Goal: Task Accomplishment & Management: Use online tool/utility

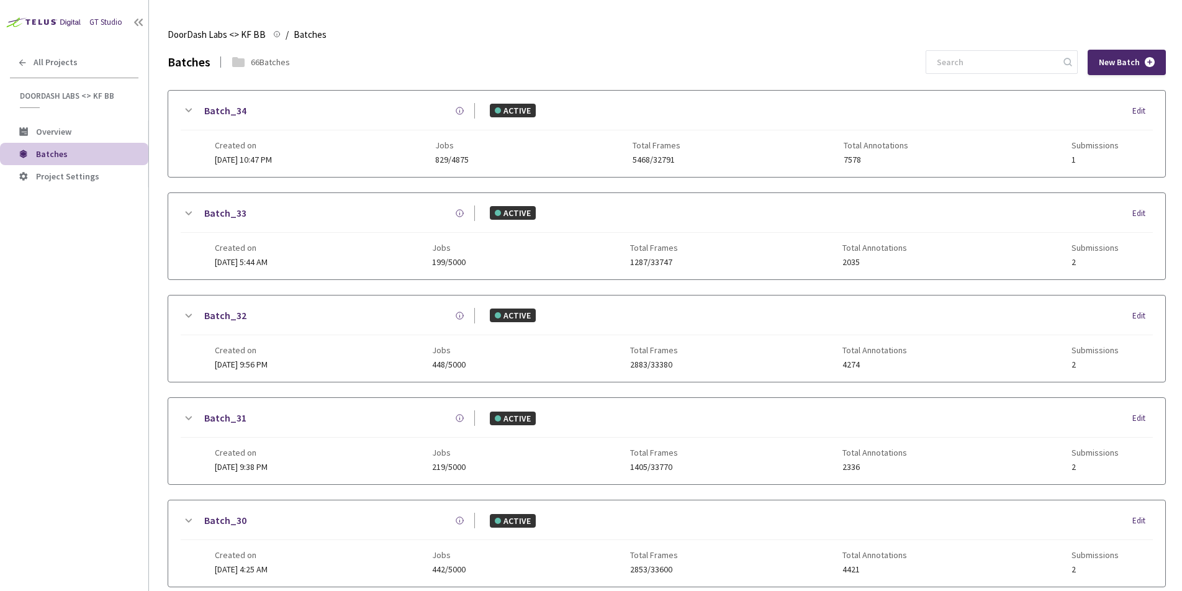
scroll to position [361, 0]
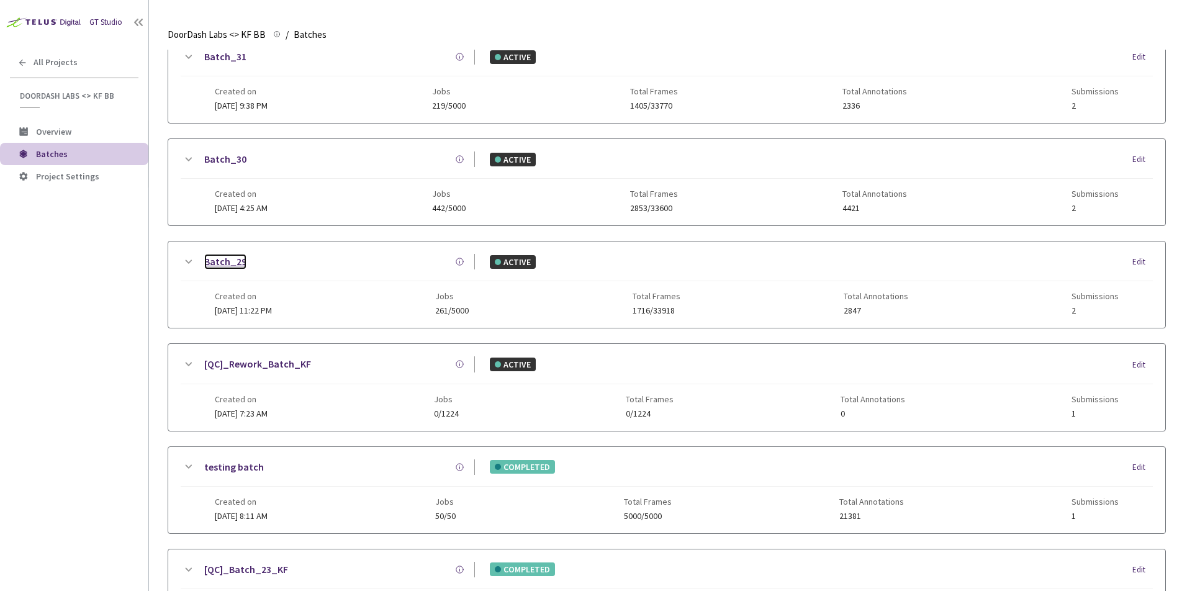
click at [223, 262] on link "Batch_29" at bounding box center [225, 262] width 42 height 16
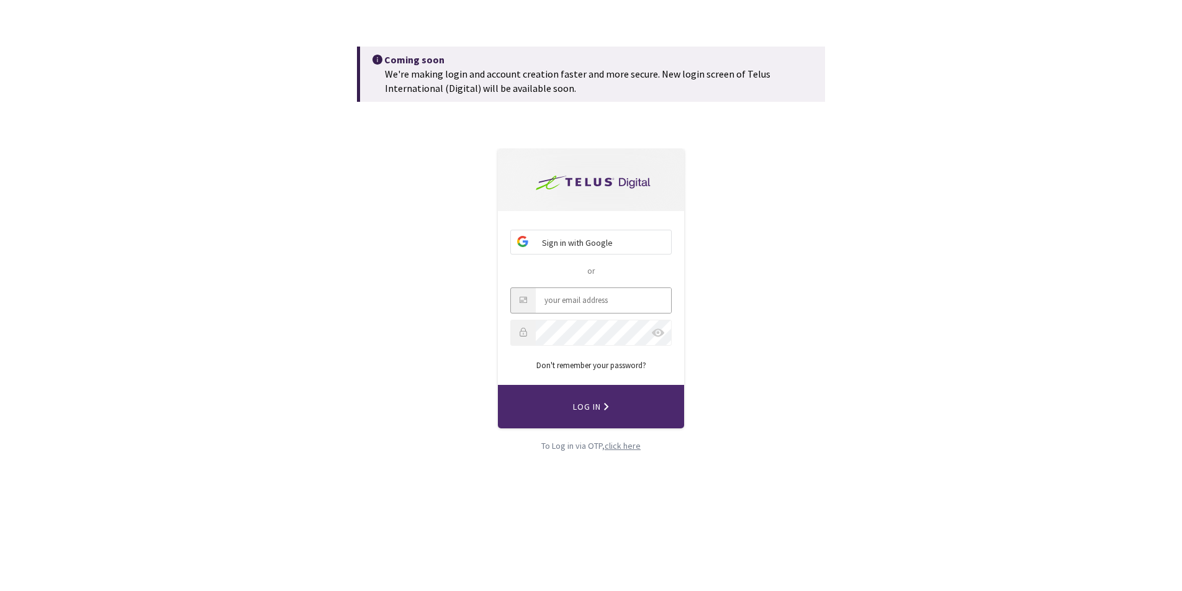
click at [621, 302] on input "Email" at bounding box center [603, 300] width 135 height 25
type input "hiteshmanapragada@gmail.com"
click at [659, 334] on label at bounding box center [658, 332] width 12 height 9
click at [0, 0] on input "checkbox" at bounding box center [0, 0] width 0 height 0
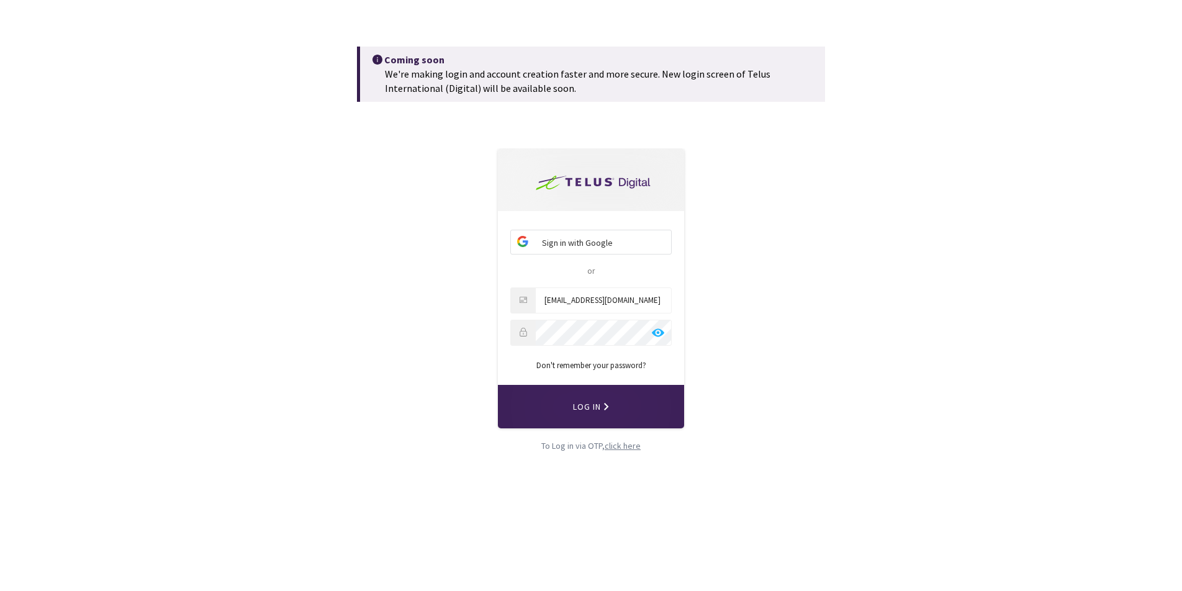
click at [564, 415] on button "Log In" at bounding box center [591, 406] width 186 height 43
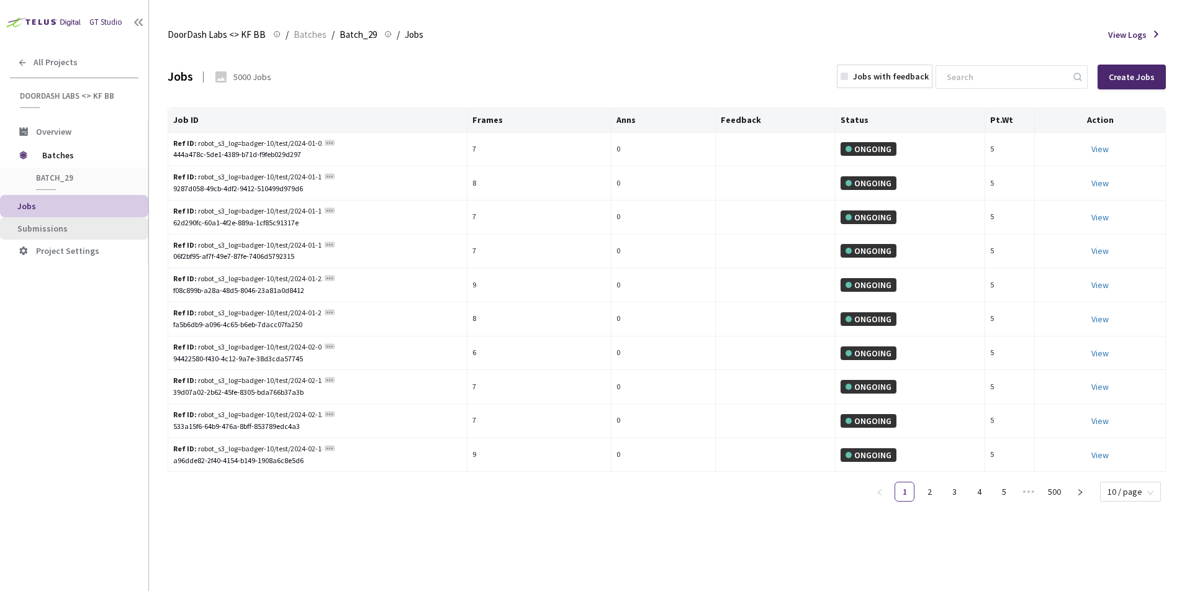
click at [71, 225] on span "Submissions" at bounding box center [77, 228] width 121 height 11
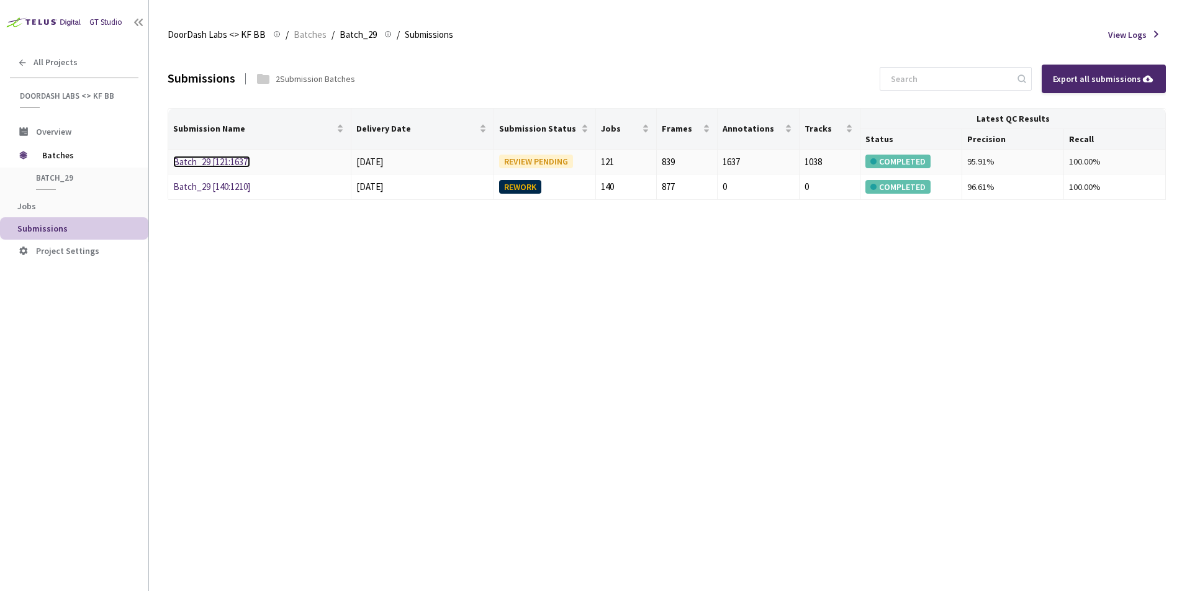
click at [221, 161] on link "Batch_29 [121:1637]" at bounding box center [211, 162] width 77 height 12
click at [518, 188] on div "REWORK" at bounding box center [520, 187] width 42 height 14
click at [223, 160] on link "Batch_29 [121:1637]" at bounding box center [211, 162] width 77 height 12
click at [226, 164] on link "Batch_29 [121:1637]" at bounding box center [211, 162] width 77 height 12
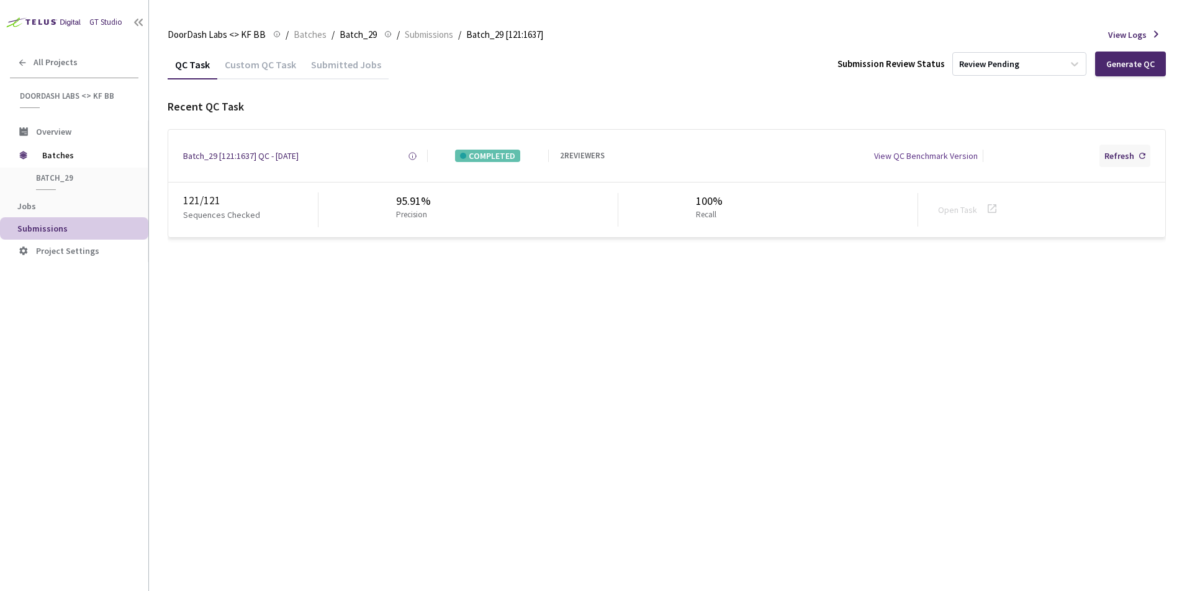
click at [1109, 154] on div "Refresh" at bounding box center [1119, 156] width 30 height 12
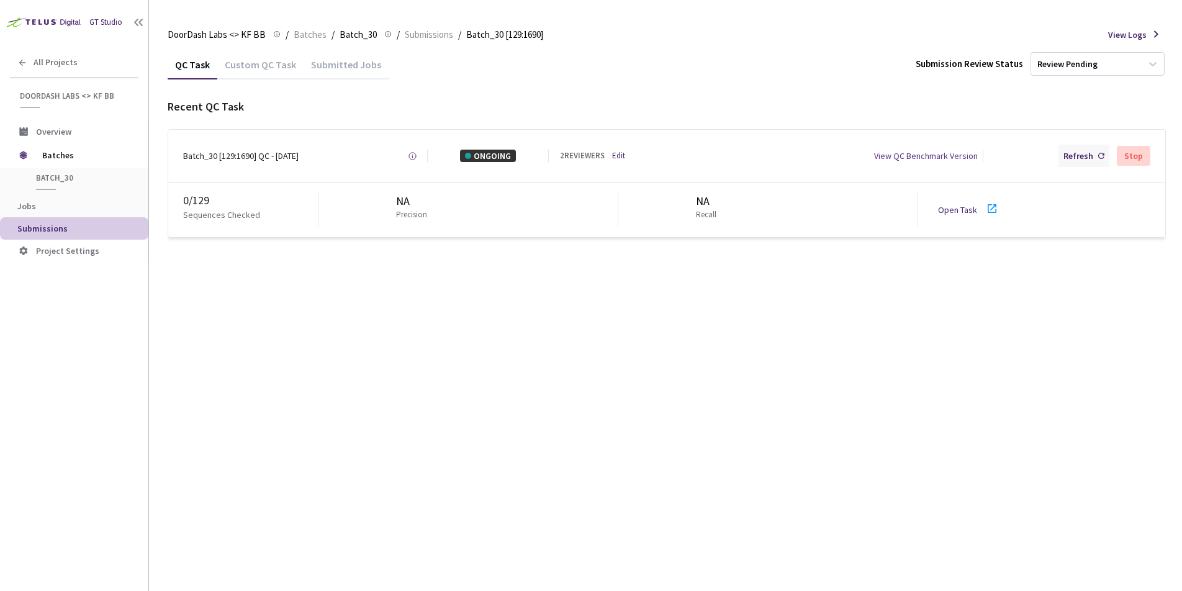
click at [1085, 157] on div "Refresh" at bounding box center [1078, 156] width 30 height 12
click at [956, 208] on link "Open Task" at bounding box center [957, 209] width 39 height 11
click at [1076, 158] on div "Refresh" at bounding box center [1078, 156] width 30 height 12
click at [1086, 161] on div "Refresh" at bounding box center [1078, 156] width 30 height 12
click at [1080, 154] on div "Refresh" at bounding box center [1078, 156] width 30 height 12
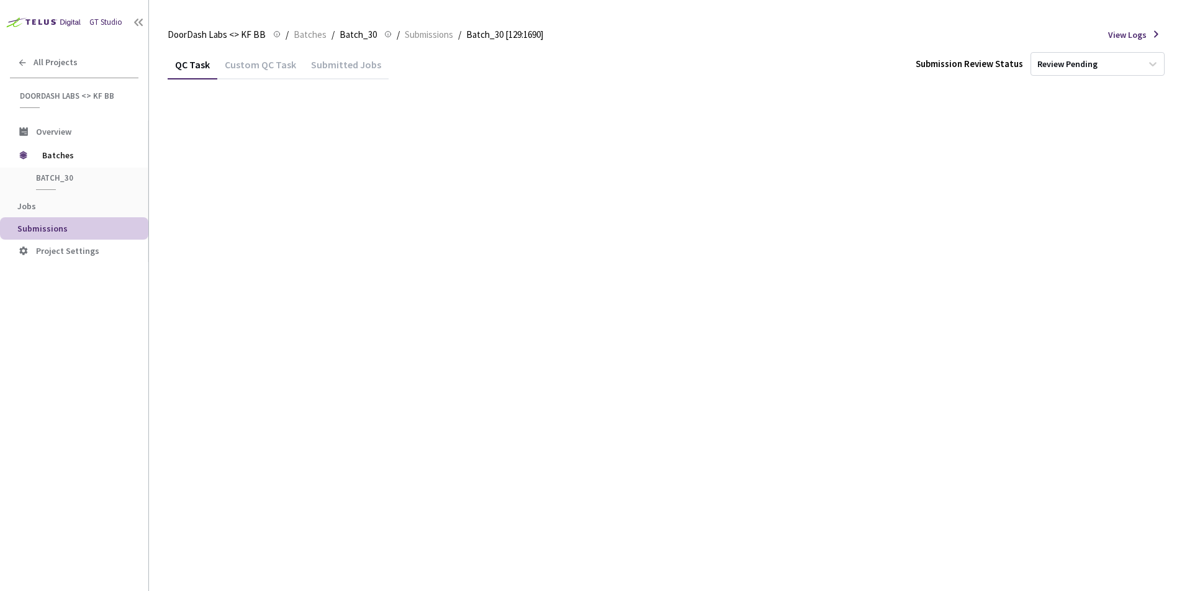
click at [1080, 154] on div "Fetching Data" at bounding box center [591, 295] width 1182 height 591
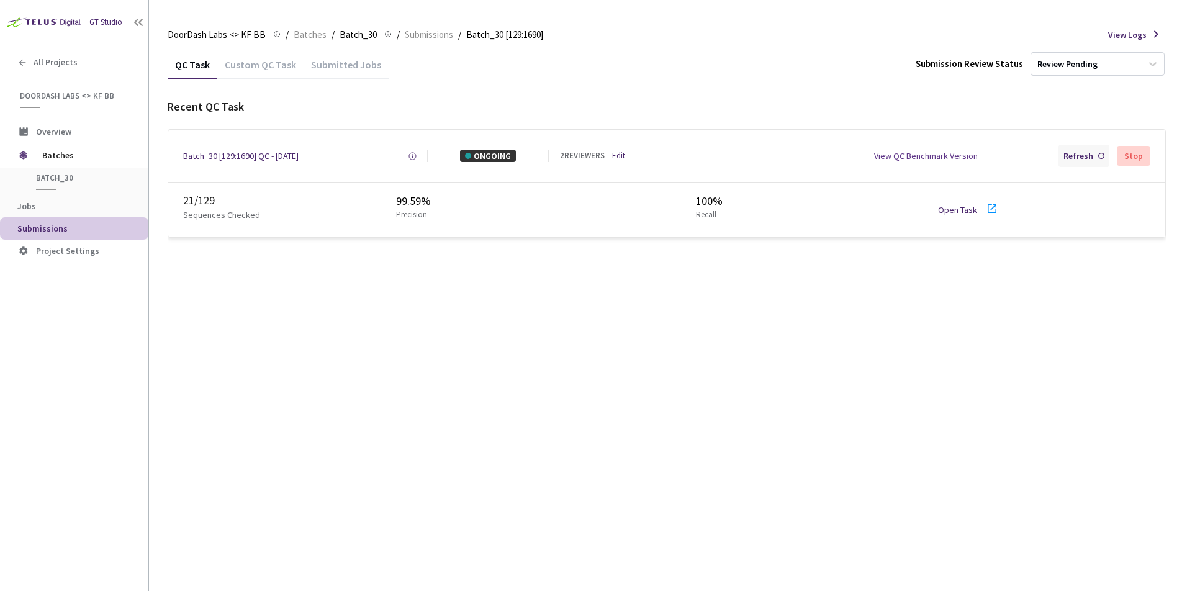
click at [1073, 160] on div "Refresh" at bounding box center [1078, 156] width 30 height 12
click at [1066, 157] on div "Refresh" at bounding box center [1078, 156] width 30 height 12
click at [956, 210] on link "Open Task" at bounding box center [957, 209] width 39 height 11
click at [1070, 158] on div "Refresh" at bounding box center [1078, 156] width 30 height 12
click at [1070, 155] on div "Refresh" at bounding box center [1078, 156] width 30 height 12
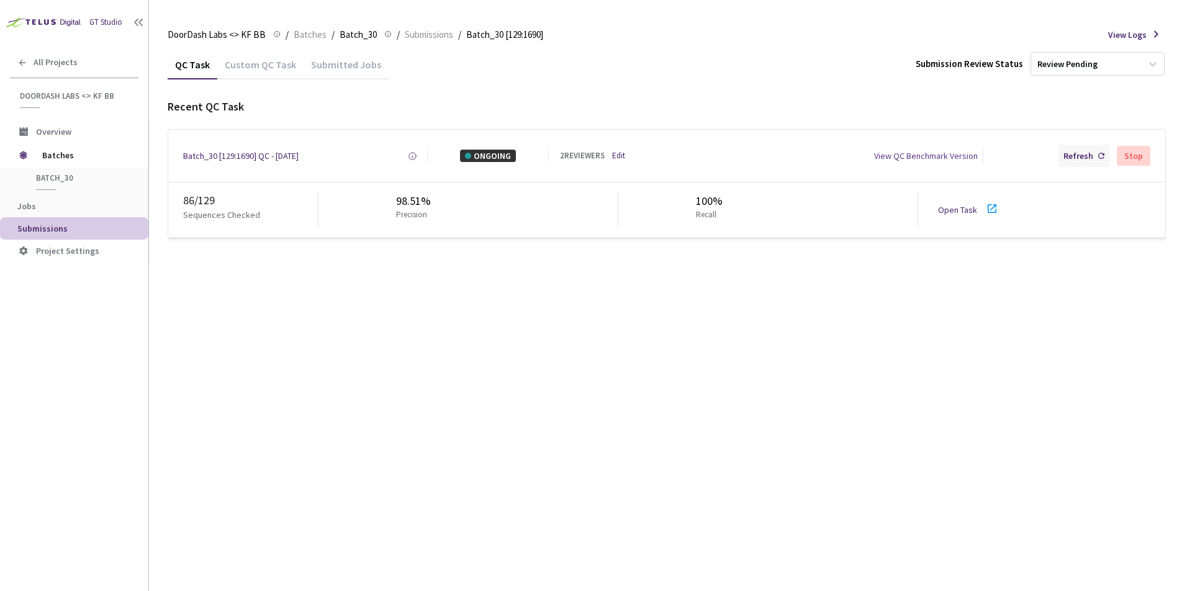
click at [1070, 160] on div "Refresh" at bounding box center [1078, 156] width 30 height 12
click at [1098, 156] on div "Refresh" at bounding box center [1083, 156] width 51 height 22
click at [53, 159] on span "Batches" at bounding box center [84, 155] width 85 height 25
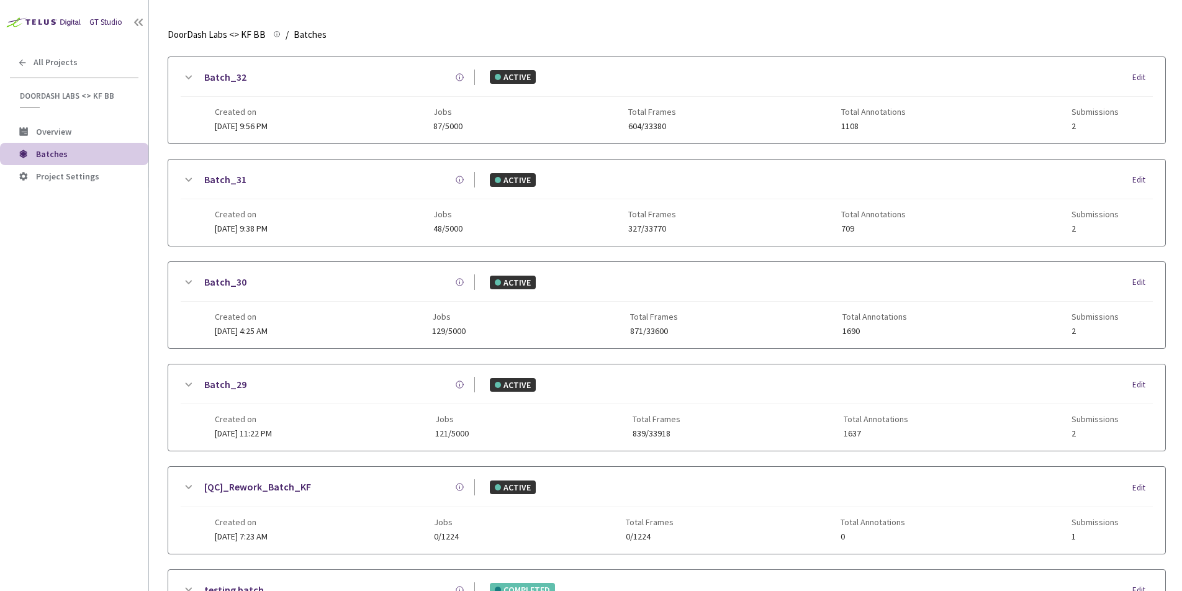
scroll to position [227, 0]
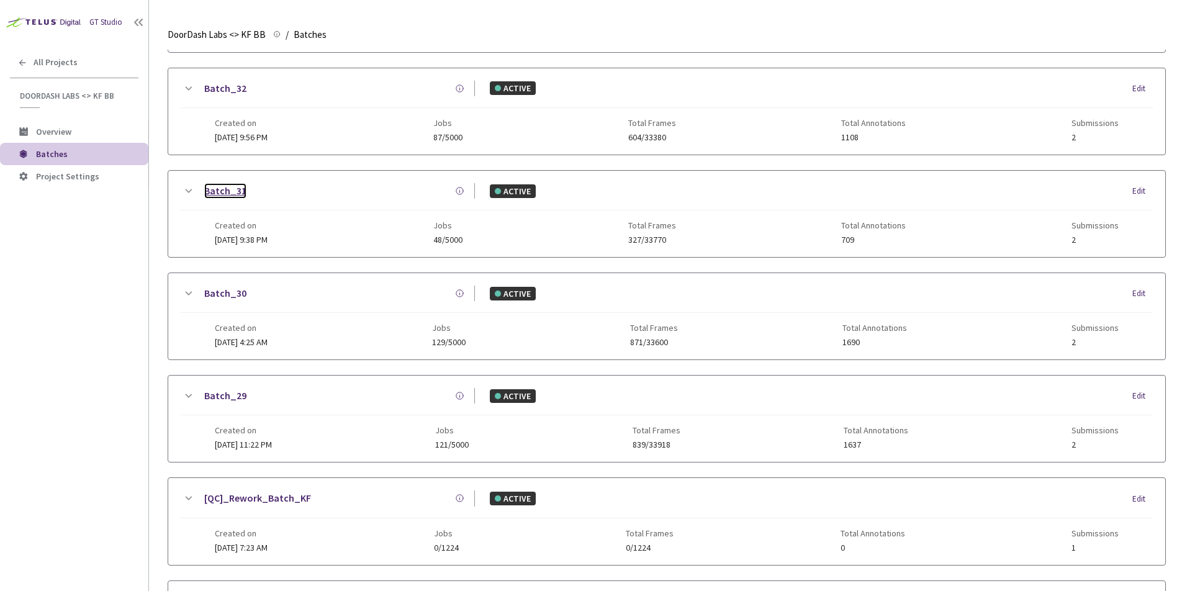
click at [217, 185] on link "Batch_31" at bounding box center [225, 191] width 42 height 16
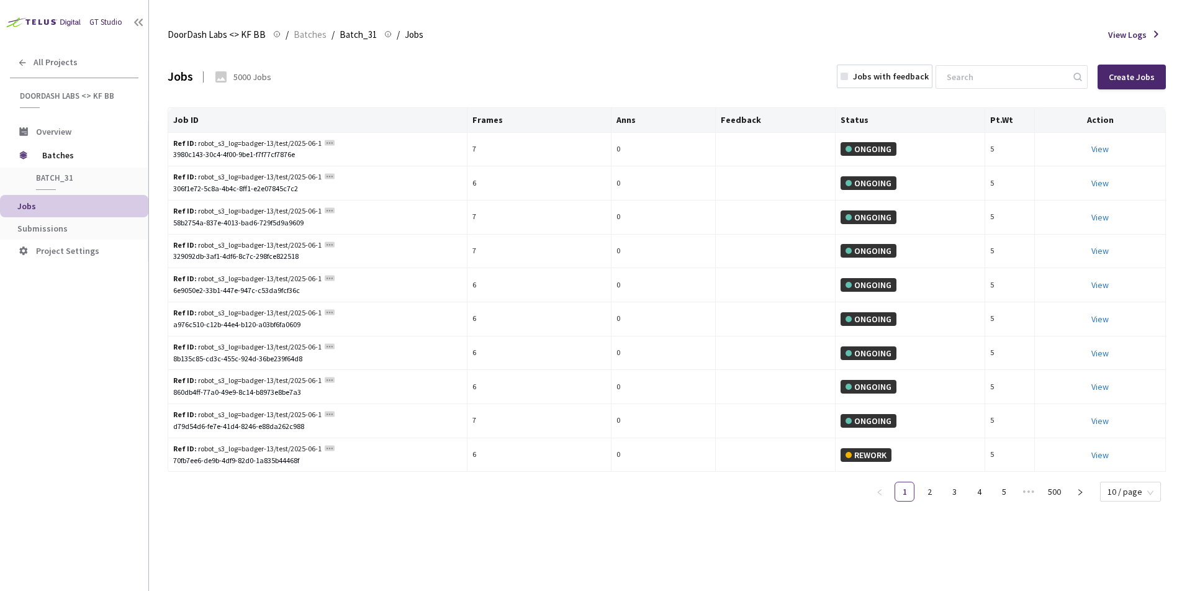
click at [34, 228] on span "Submissions" at bounding box center [42, 228] width 50 height 11
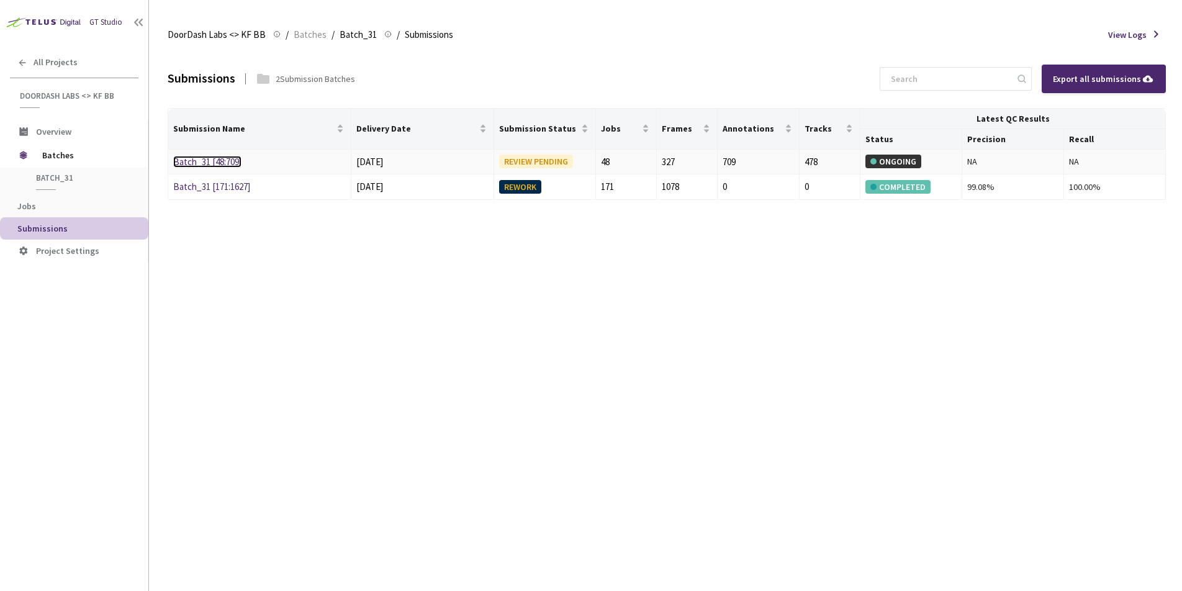
click at [224, 165] on link "Batch_31 [48:709]" at bounding box center [207, 162] width 68 height 12
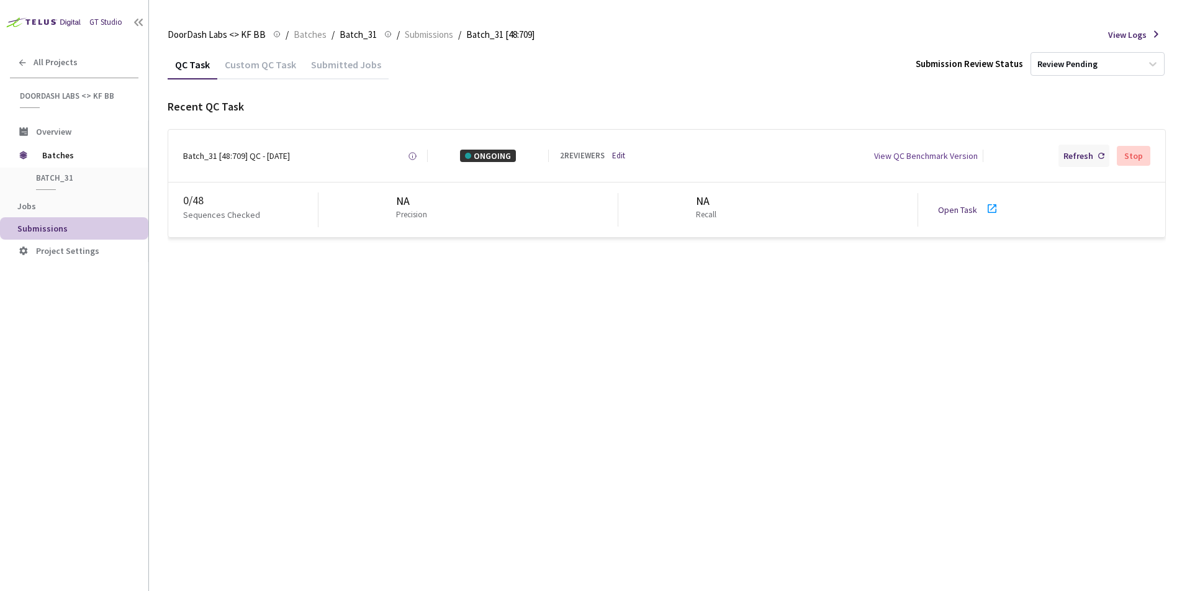
click at [1082, 151] on div "Refresh" at bounding box center [1078, 156] width 30 height 12
click at [1068, 156] on div "Refresh" at bounding box center [1078, 156] width 30 height 12
click at [1066, 161] on div "Refresh" at bounding box center [1078, 156] width 30 height 12
click at [1066, 160] on div "Refresh" at bounding box center [1078, 156] width 30 height 12
click at [47, 157] on span "Batches" at bounding box center [84, 155] width 85 height 25
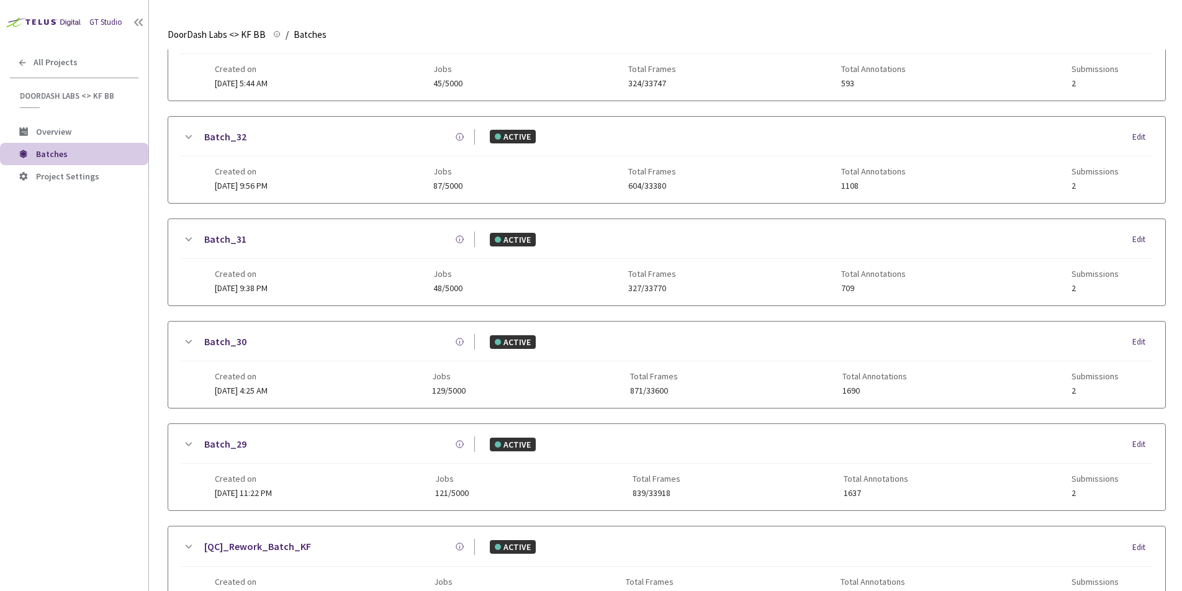
scroll to position [160, 0]
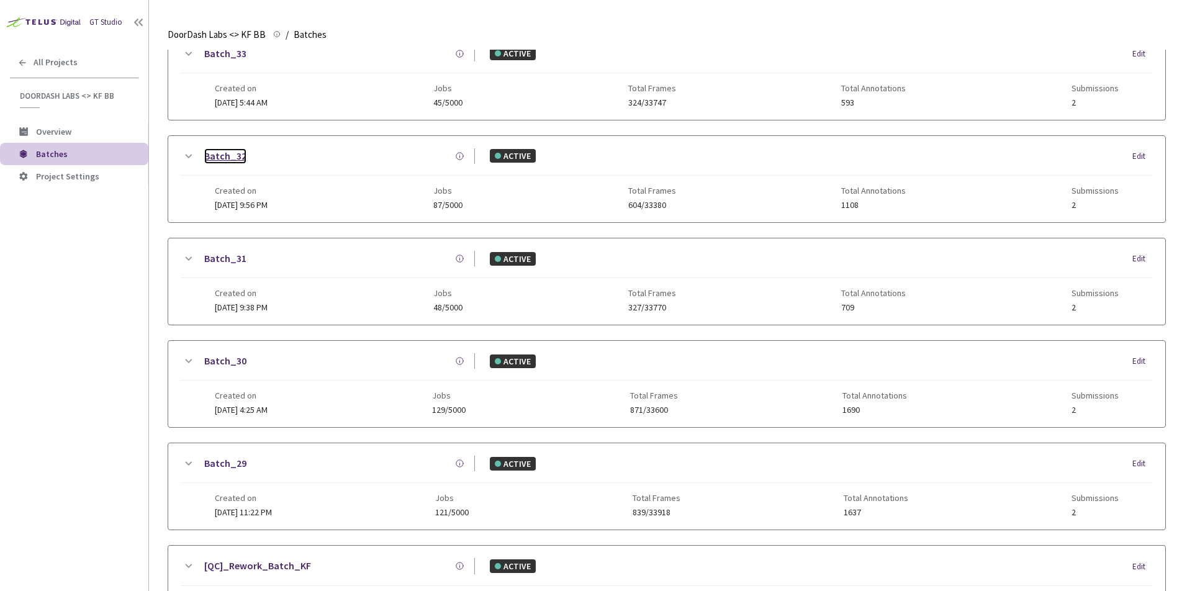
click at [230, 158] on link "Batch_32" at bounding box center [225, 156] width 42 height 16
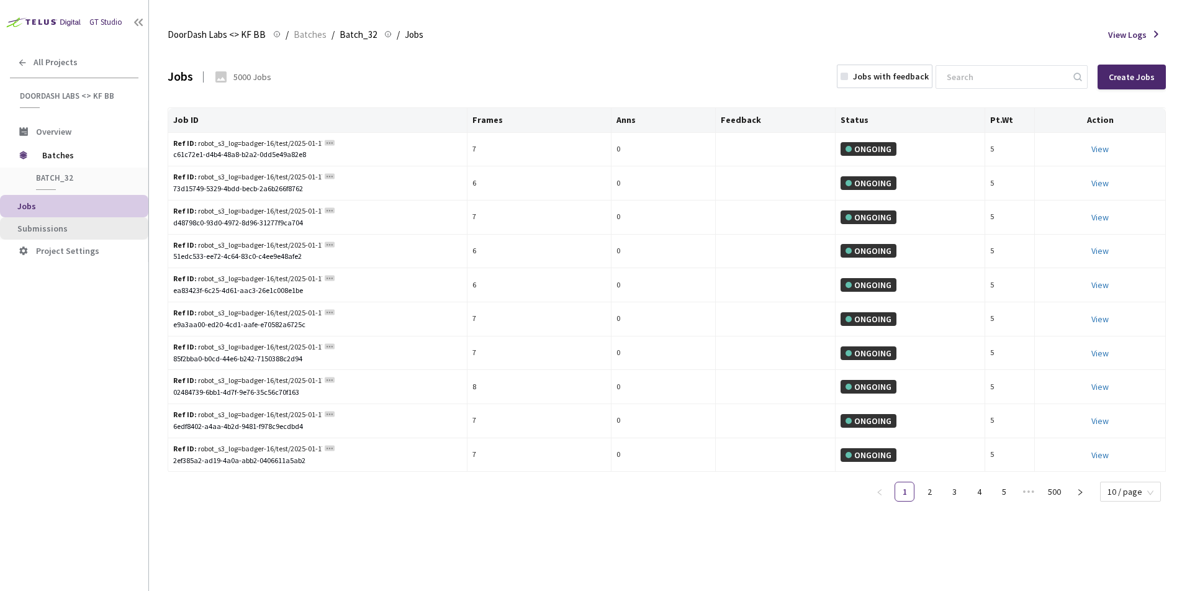
click at [28, 225] on span "Submissions" at bounding box center [42, 228] width 50 height 11
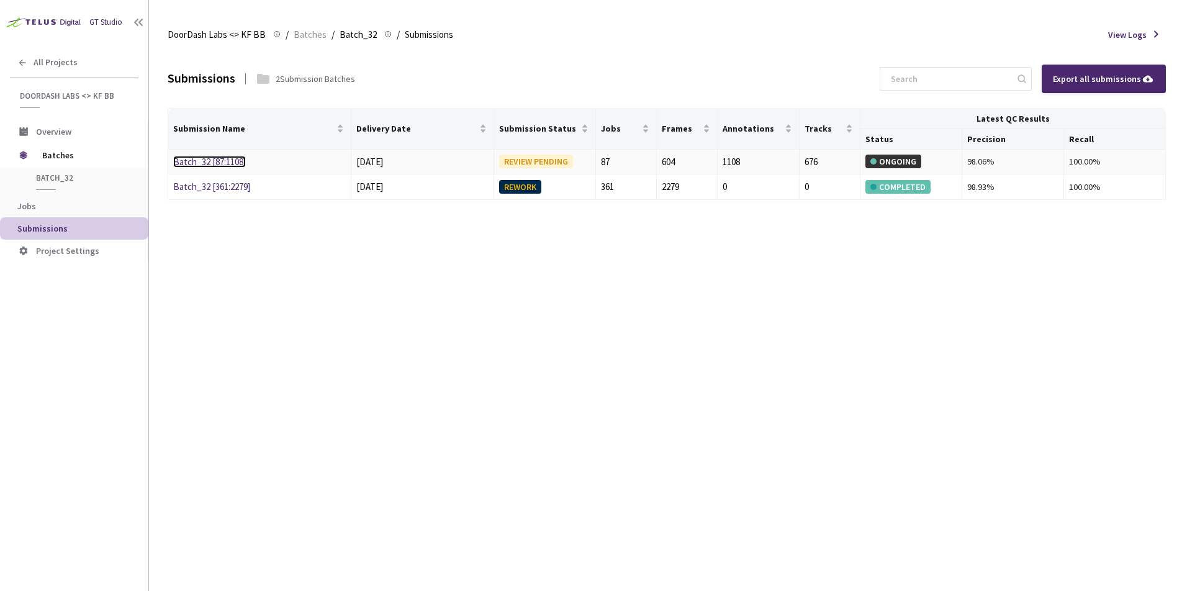
click at [237, 163] on link "Batch_32 [87:1108]" at bounding box center [209, 162] width 73 height 12
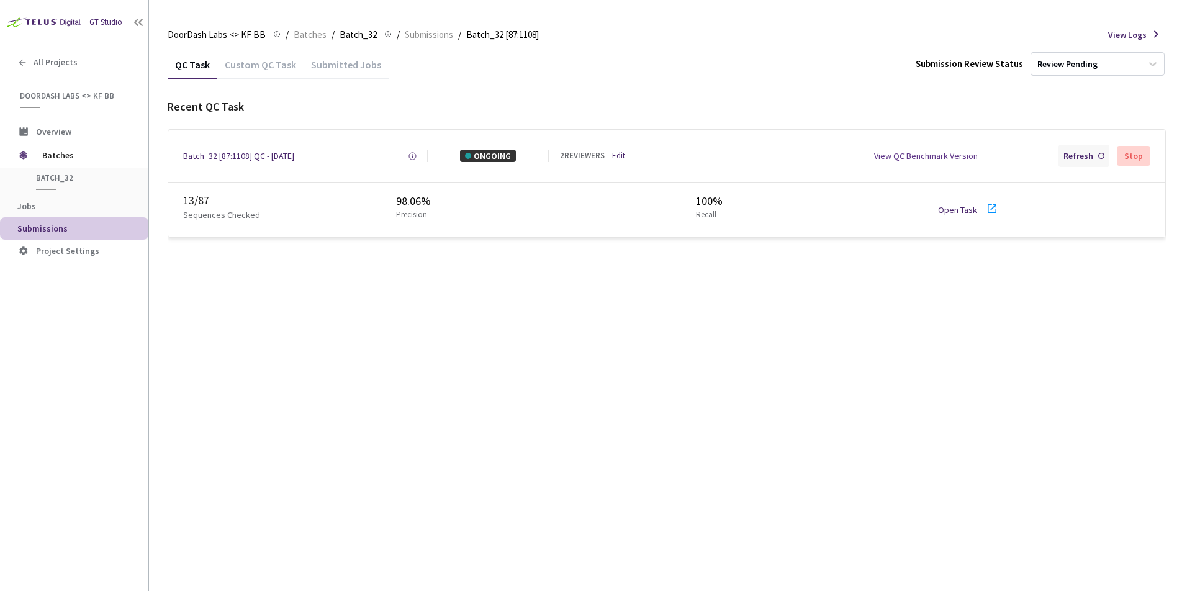
click at [1081, 161] on div "Refresh" at bounding box center [1078, 156] width 30 height 12
click at [955, 209] on link "Open Task" at bounding box center [957, 209] width 39 height 11
click at [1067, 150] on div "Refresh" at bounding box center [1078, 156] width 30 height 12
click at [1089, 153] on div "Refresh" at bounding box center [1078, 156] width 30 height 12
click at [1083, 156] on div "Refresh" at bounding box center [1078, 156] width 30 height 12
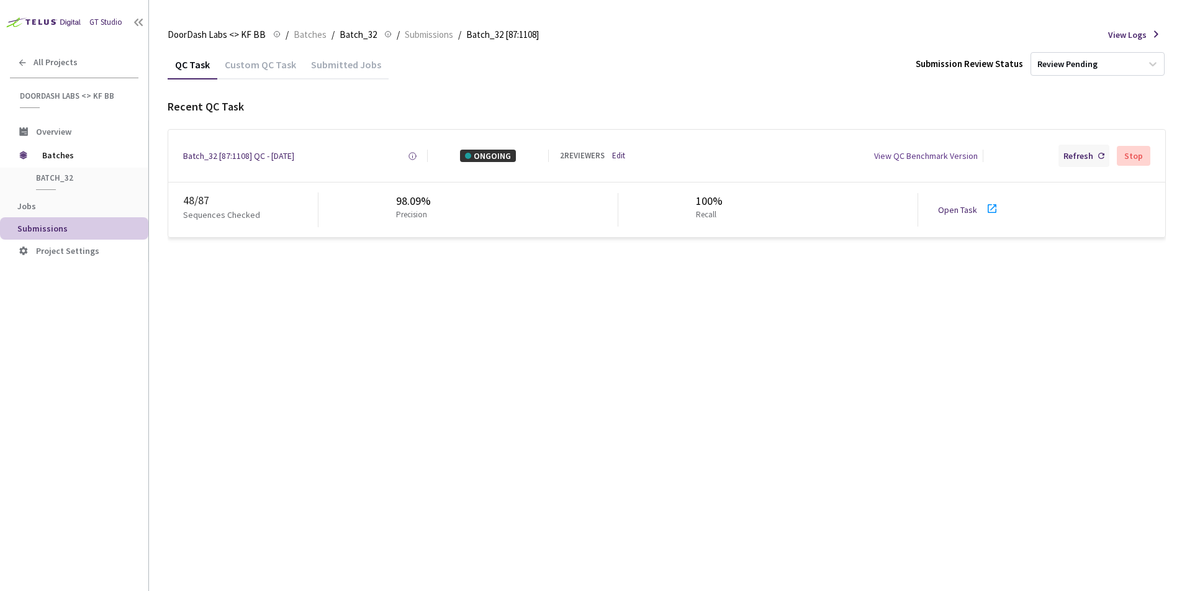
click at [1082, 157] on div "Refresh" at bounding box center [1078, 156] width 30 height 12
click at [1087, 155] on div "Refresh" at bounding box center [1078, 156] width 30 height 12
click at [64, 175] on span "Batch_32" at bounding box center [82, 178] width 92 height 11
click at [63, 176] on span "Batch_32" at bounding box center [82, 178] width 92 height 11
click at [75, 158] on span "Batches" at bounding box center [84, 155] width 85 height 25
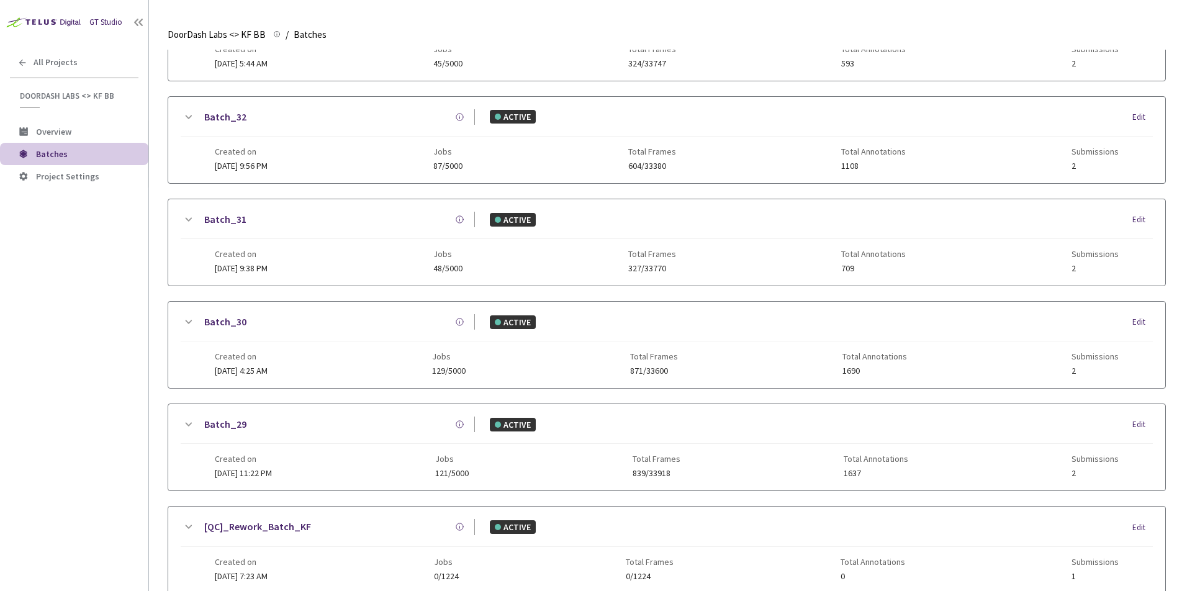
scroll to position [187, 0]
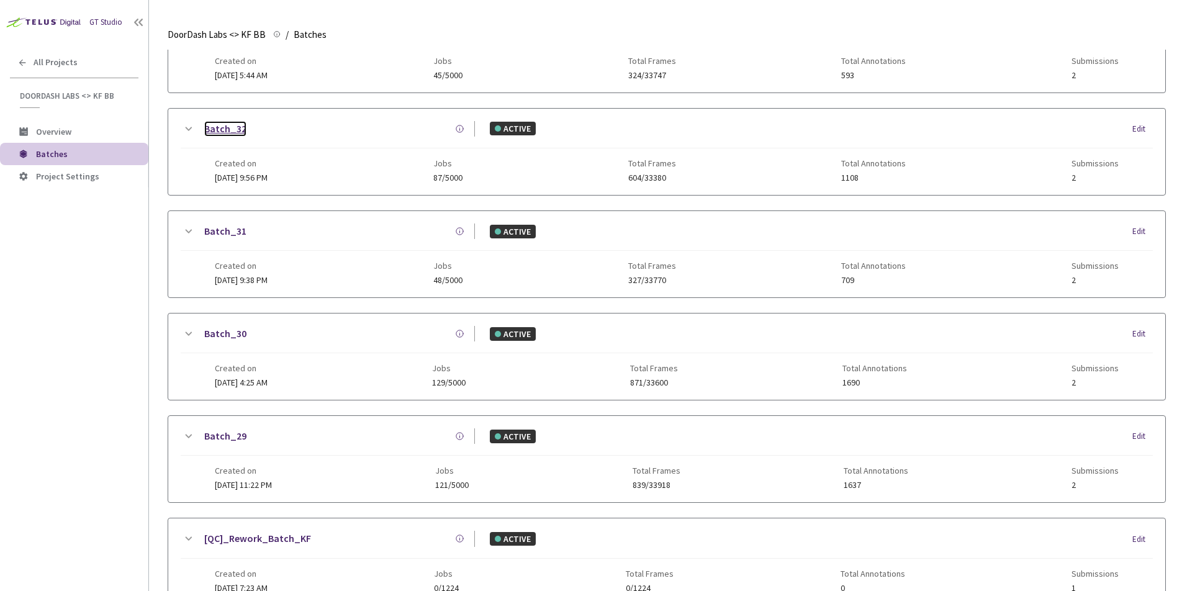
click at [229, 132] on link "Batch_32" at bounding box center [225, 129] width 42 height 16
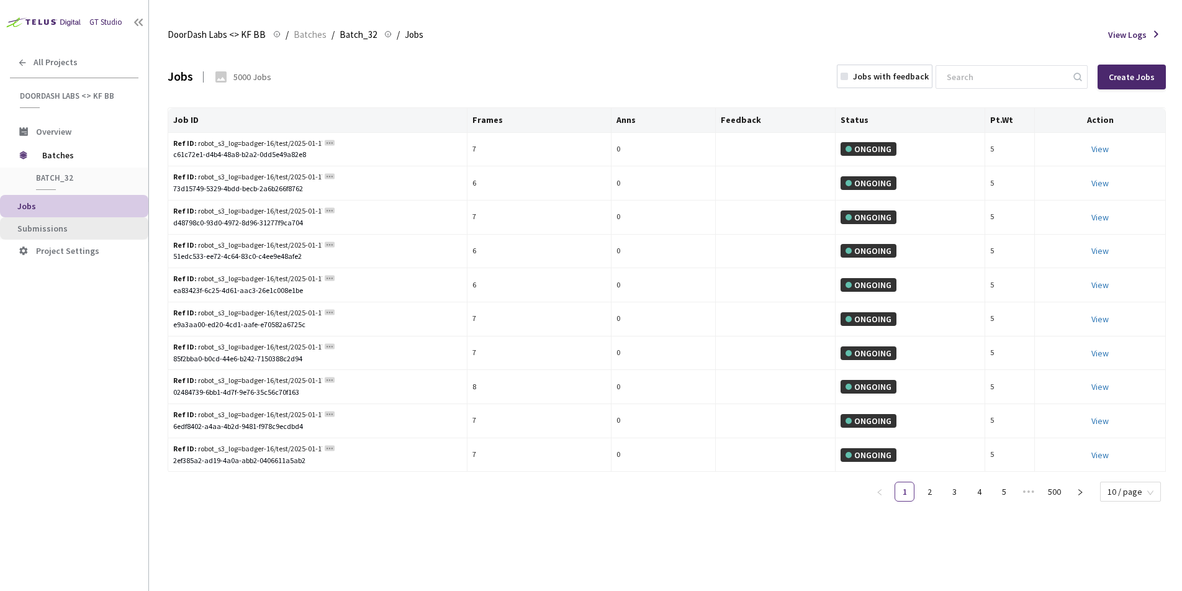
click at [72, 227] on span "Submissions" at bounding box center [77, 228] width 121 height 11
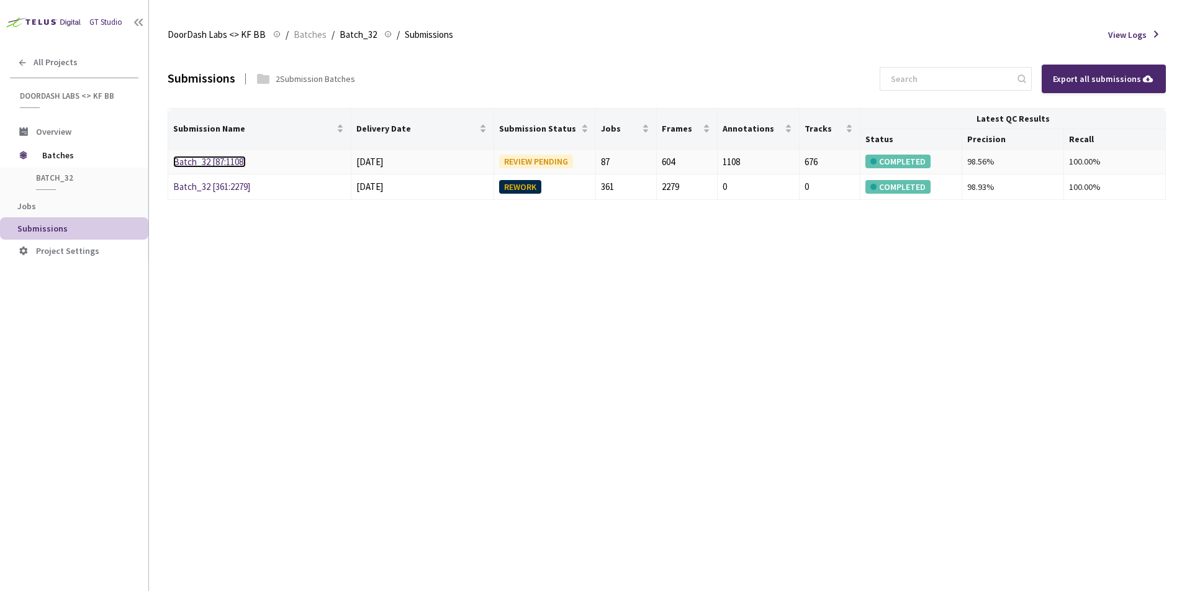
click at [216, 161] on link "Batch_32 [87:1108]" at bounding box center [209, 162] width 73 height 12
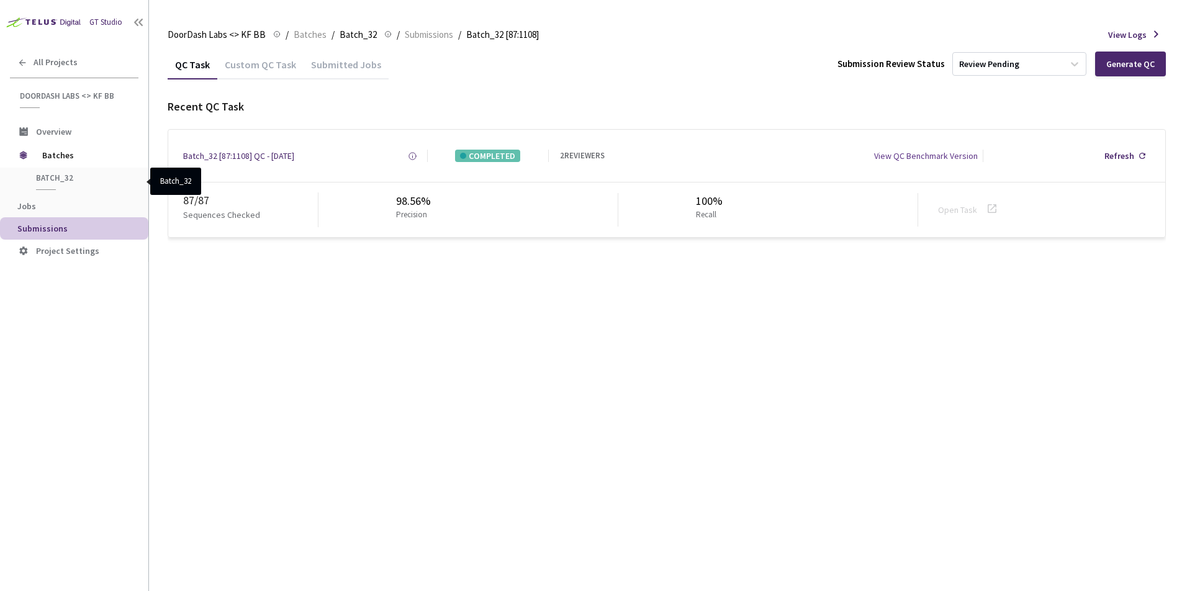
click at [53, 178] on span "Batch_32" at bounding box center [82, 178] width 92 height 11
click at [57, 161] on span "Batches" at bounding box center [84, 155] width 85 height 25
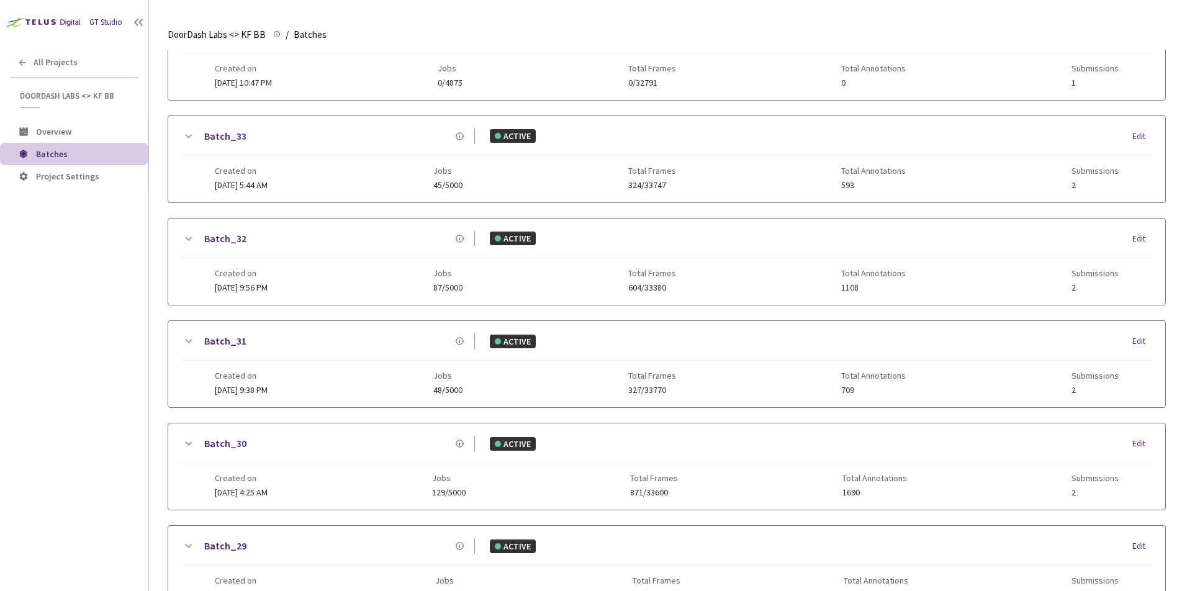
scroll to position [73, 0]
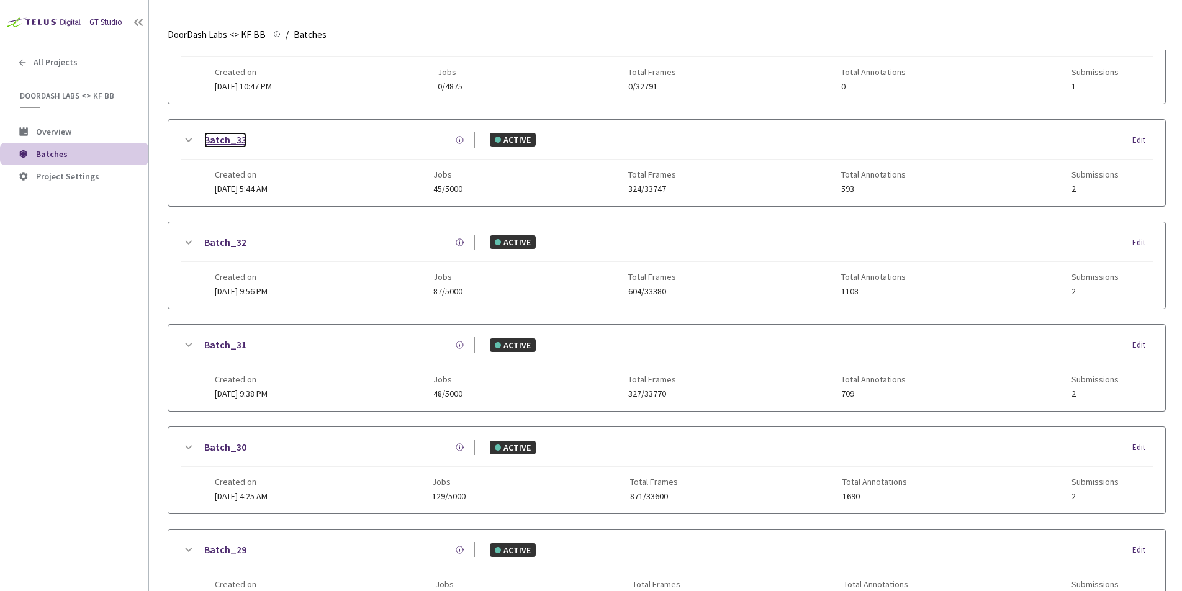
click at [235, 143] on link "Batch_33" at bounding box center [225, 140] width 42 height 16
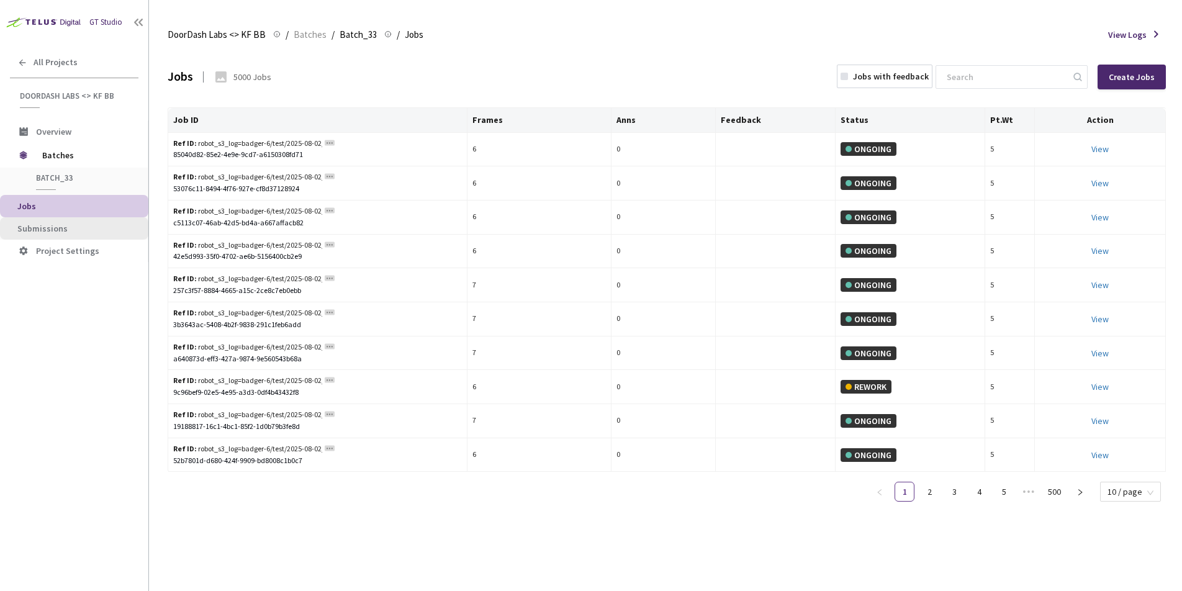
click at [50, 222] on li "Submissions" at bounding box center [74, 228] width 148 height 22
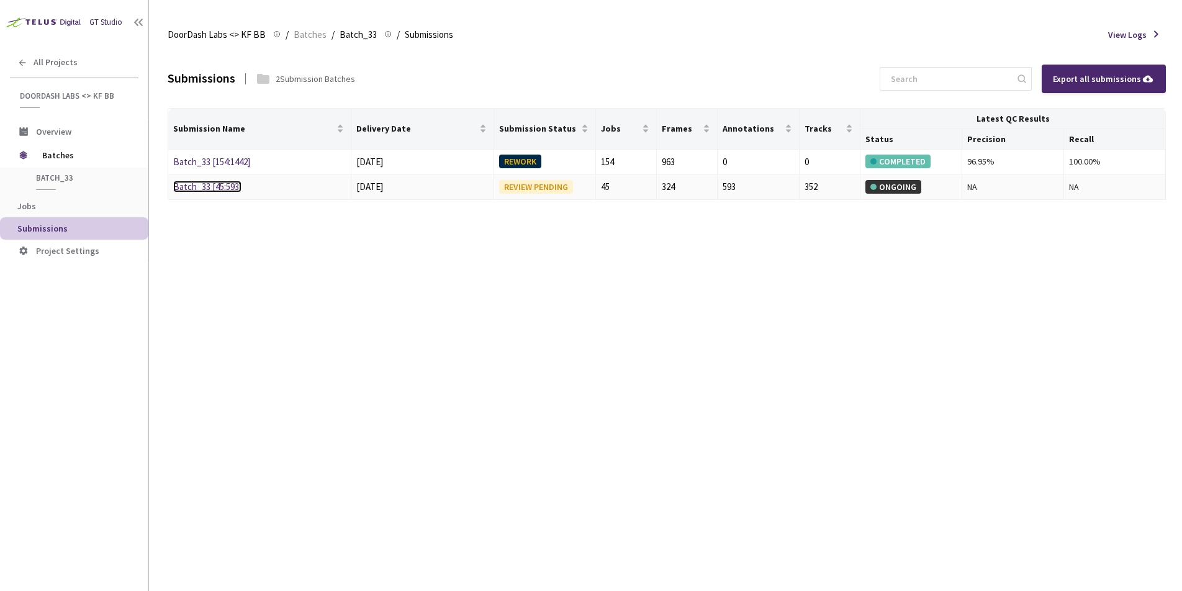
click at [235, 184] on link "Batch_33 [45:593]" at bounding box center [207, 187] width 68 height 12
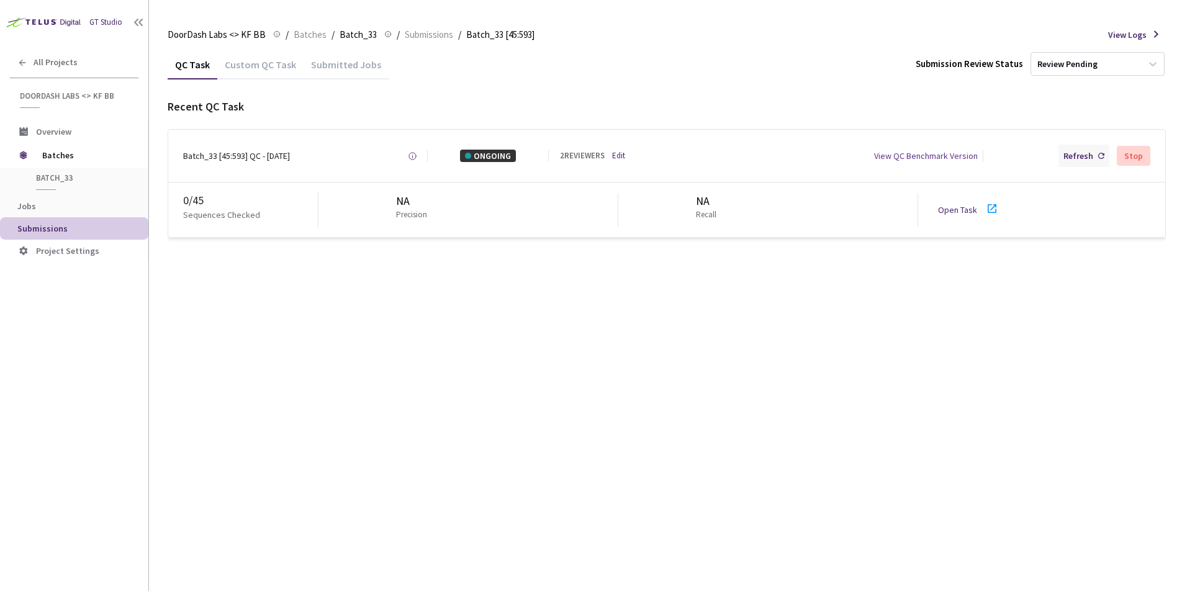
click at [1077, 156] on div "Refresh" at bounding box center [1078, 156] width 30 height 12
click at [958, 207] on link "Open Task" at bounding box center [957, 209] width 39 height 11
click at [1071, 158] on div "Refresh" at bounding box center [1078, 156] width 30 height 12
click at [69, 160] on span "Batches" at bounding box center [84, 155] width 85 height 25
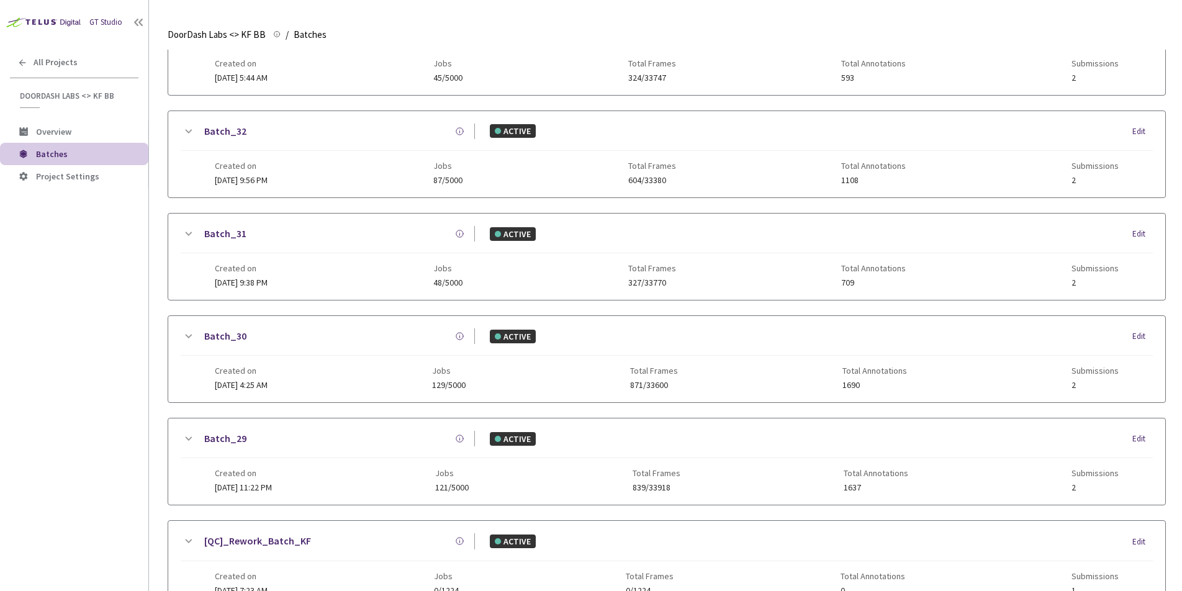
scroll to position [186, 0]
click at [222, 234] on link "Batch_31" at bounding box center [225, 233] width 42 height 16
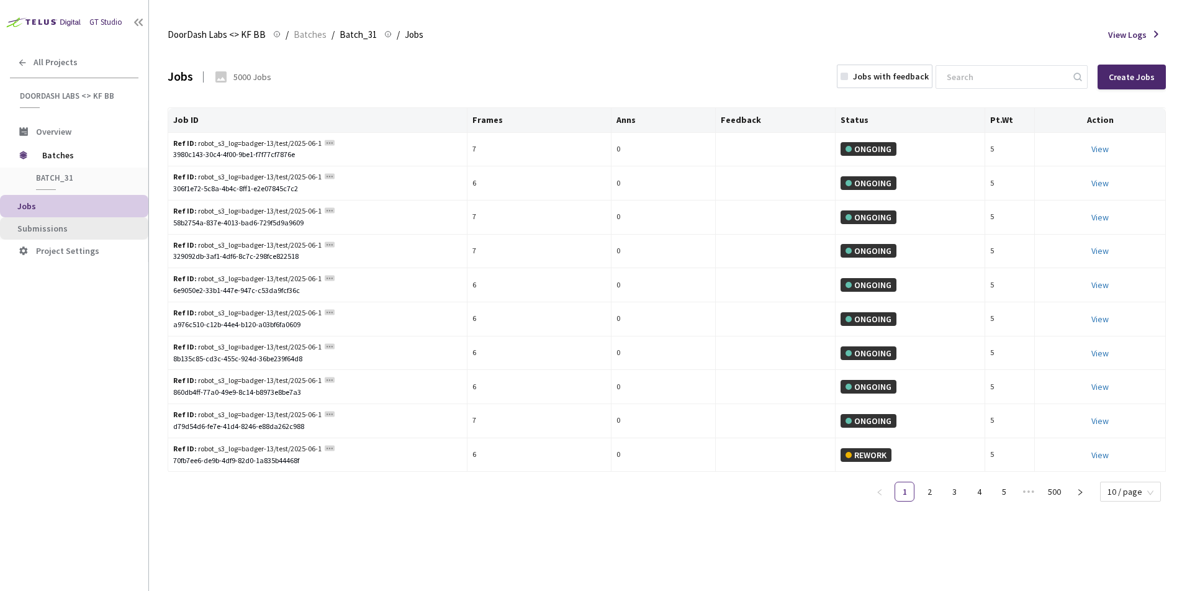
drag, startPoint x: 45, startPoint y: 227, endPoint x: 92, endPoint y: 222, distance: 47.5
click at [46, 227] on span "Submissions" at bounding box center [42, 228] width 50 height 11
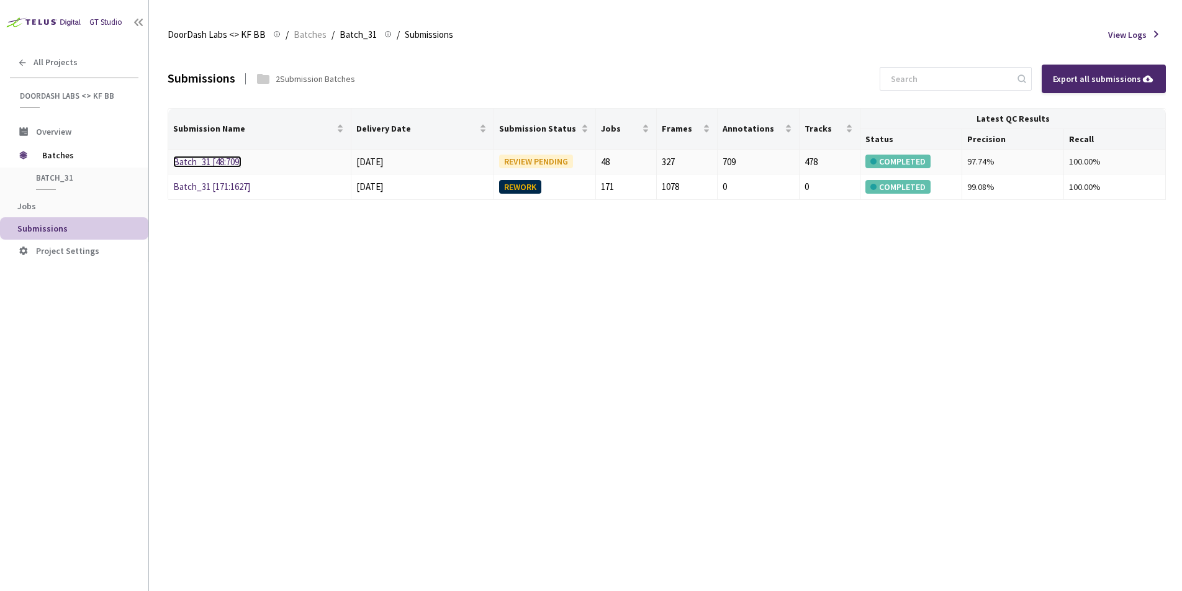
click at [208, 161] on link "Batch_31 [48:709]" at bounding box center [207, 162] width 68 height 12
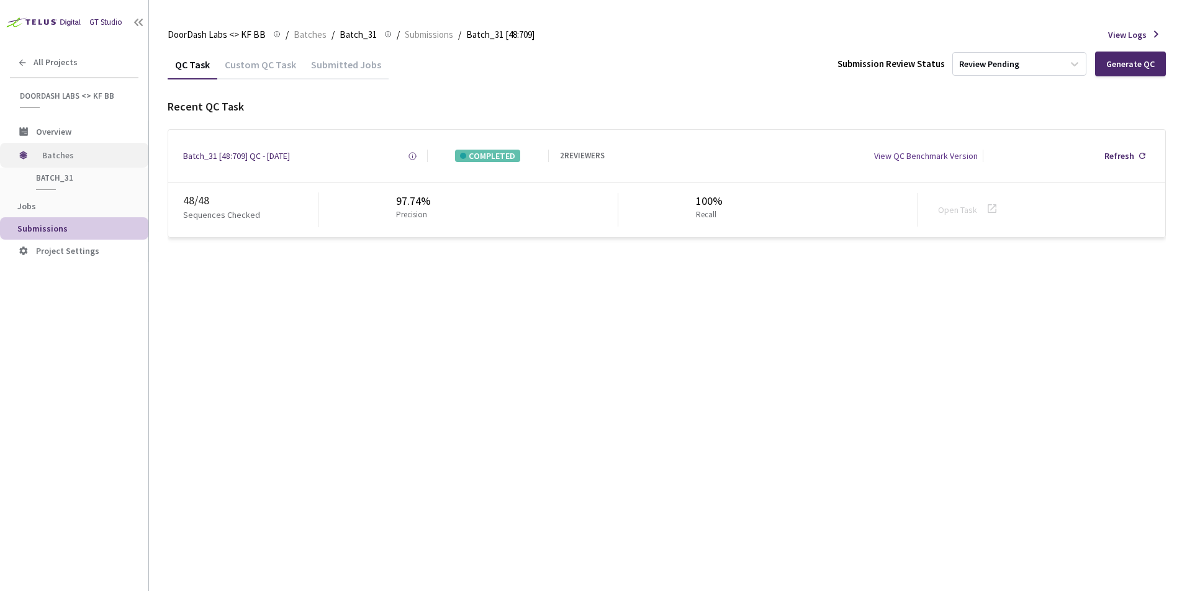
click at [70, 162] on span "Batches" at bounding box center [84, 155] width 85 height 25
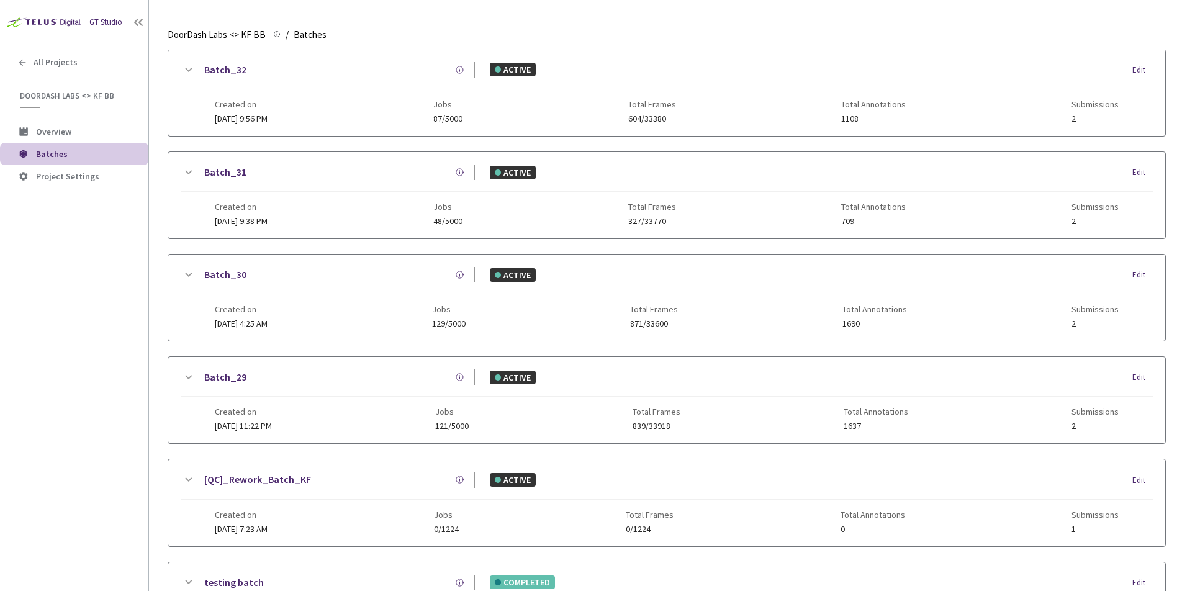
scroll to position [232, 0]
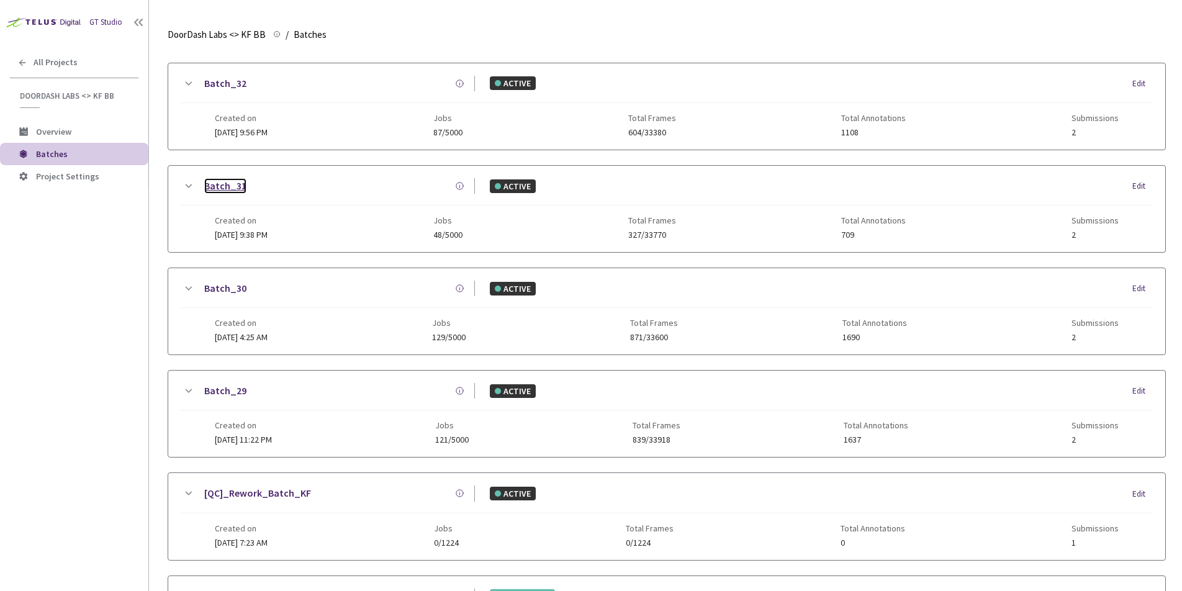
click at [222, 180] on link "Batch_31" at bounding box center [225, 186] width 42 height 16
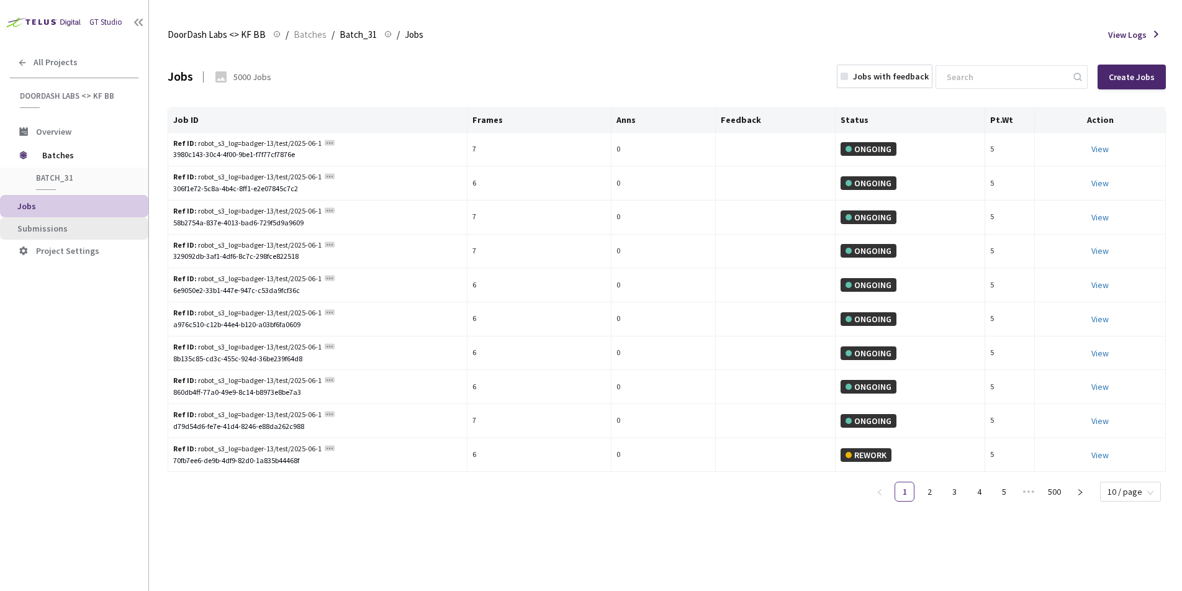
click at [42, 222] on li "Submissions" at bounding box center [74, 228] width 148 height 22
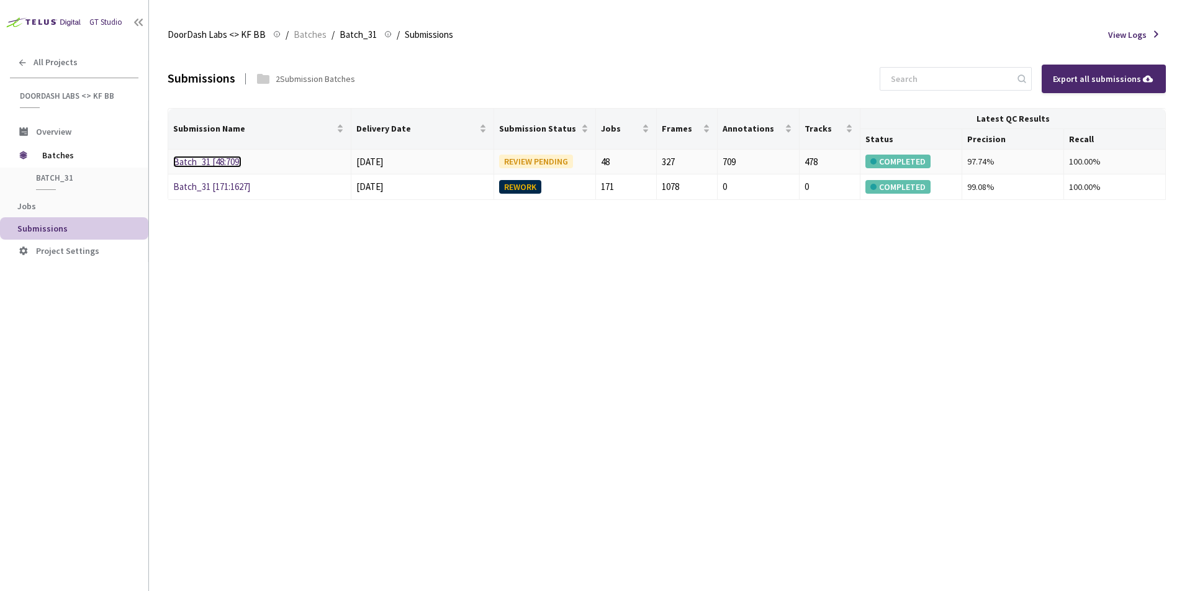
click at [225, 163] on link "Batch_31 [48:709]" at bounding box center [207, 162] width 68 height 12
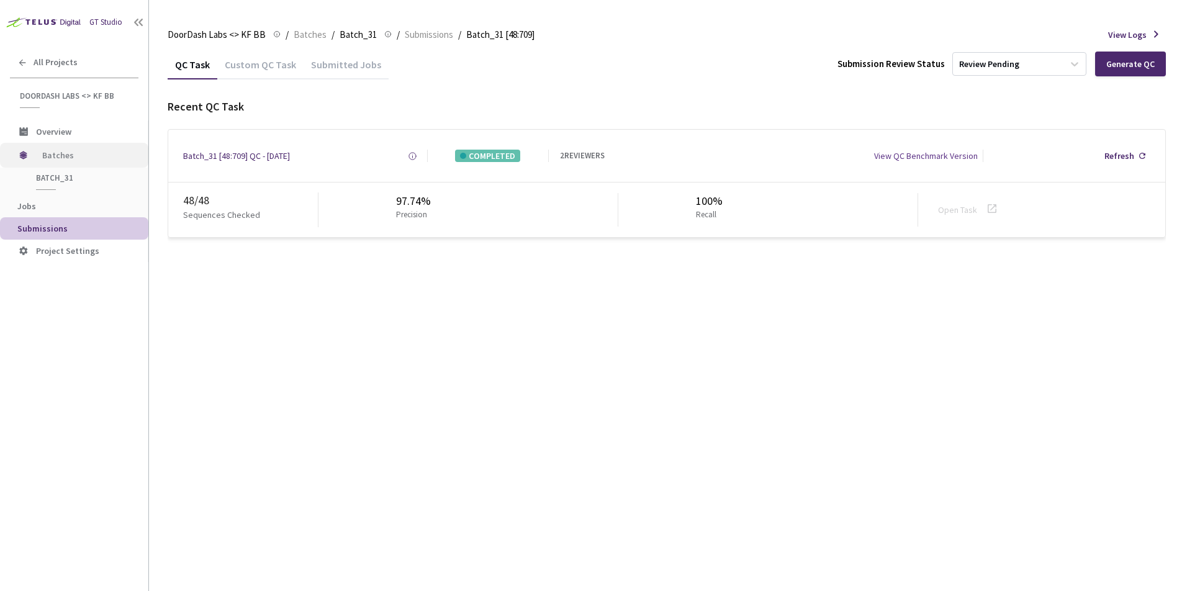
click at [74, 161] on span "Batches" at bounding box center [84, 155] width 85 height 25
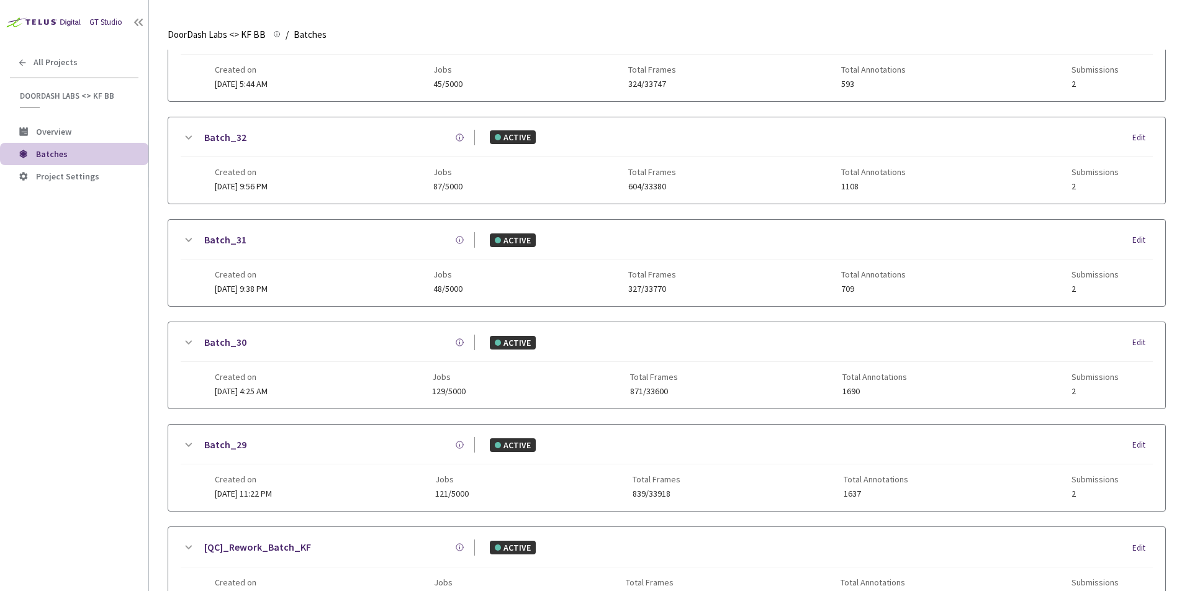
scroll to position [174, 0]
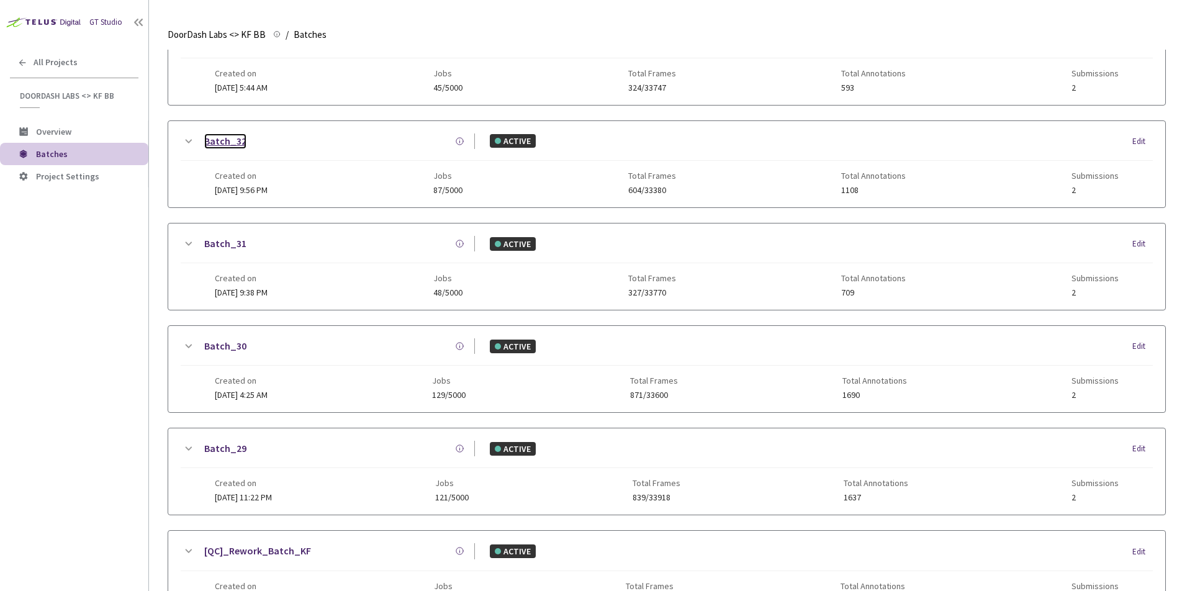
click at [230, 137] on link "Batch_32" at bounding box center [225, 141] width 42 height 16
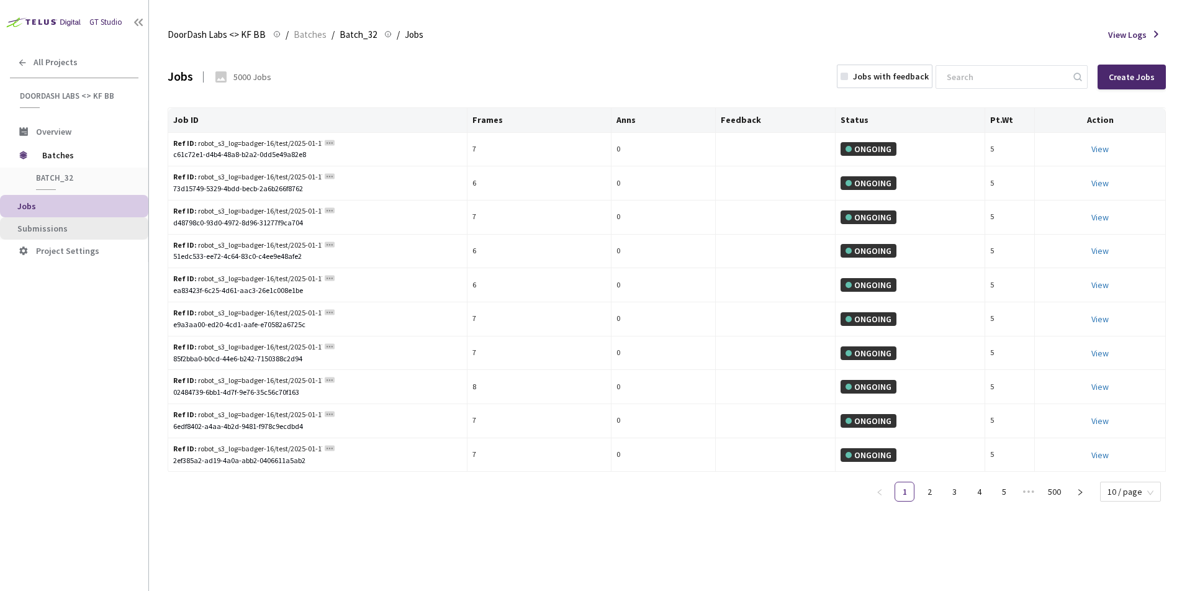
drag, startPoint x: 65, startPoint y: 225, endPoint x: 57, endPoint y: 221, distance: 9.2
click at [65, 225] on span "Submissions" at bounding box center [77, 228] width 121 height 11
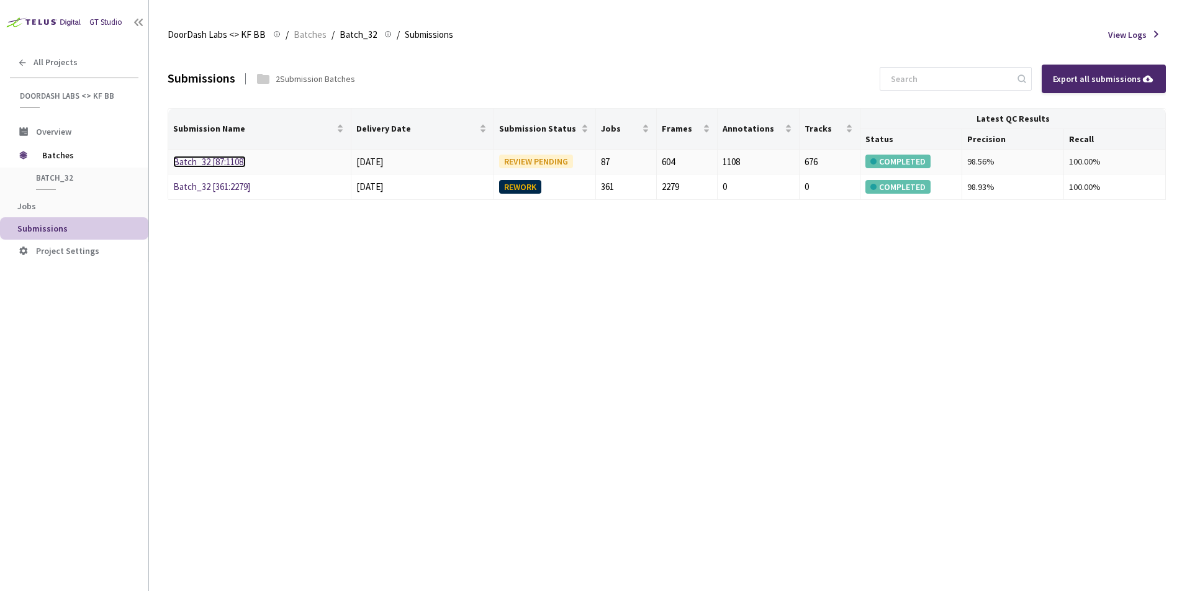
click at [225, 164] on link "Batch_32 [87:1108]" at bounding box center [209, 162] width 73 height 12
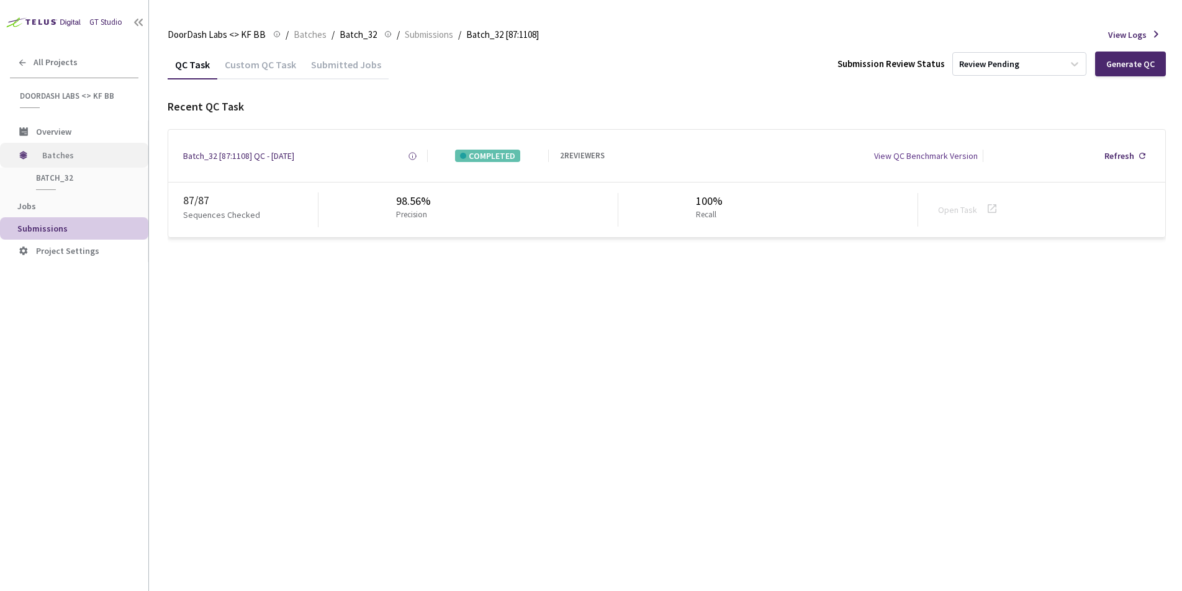
click at [73, 158] on span "Batches" at bounding box center [84, 155] width 85 height 25
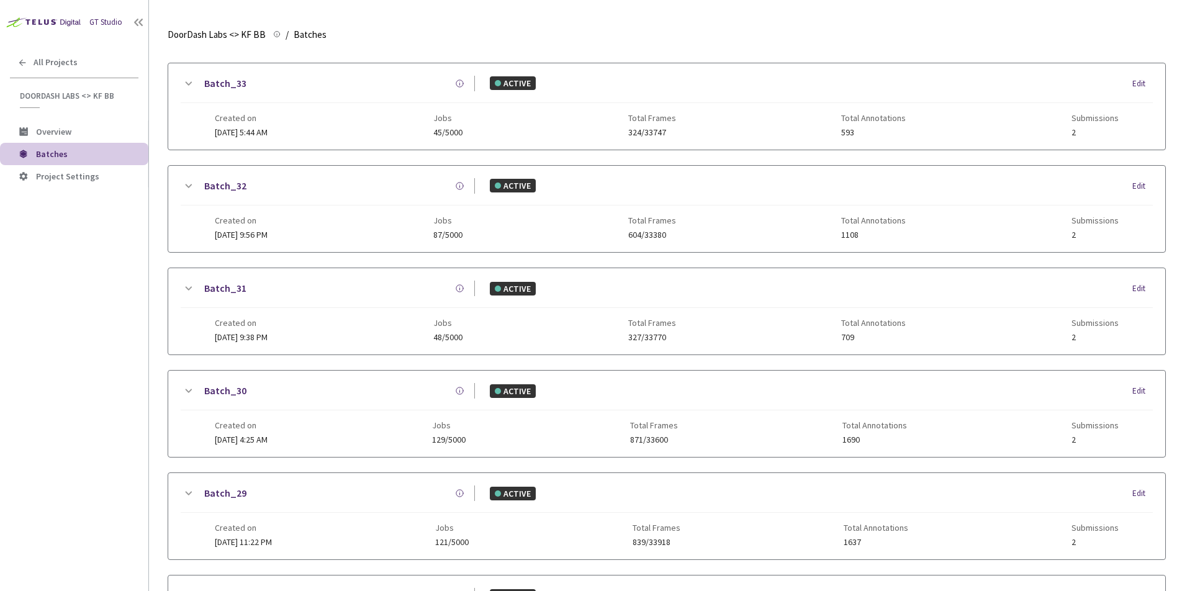
scroll to position [122, 0]
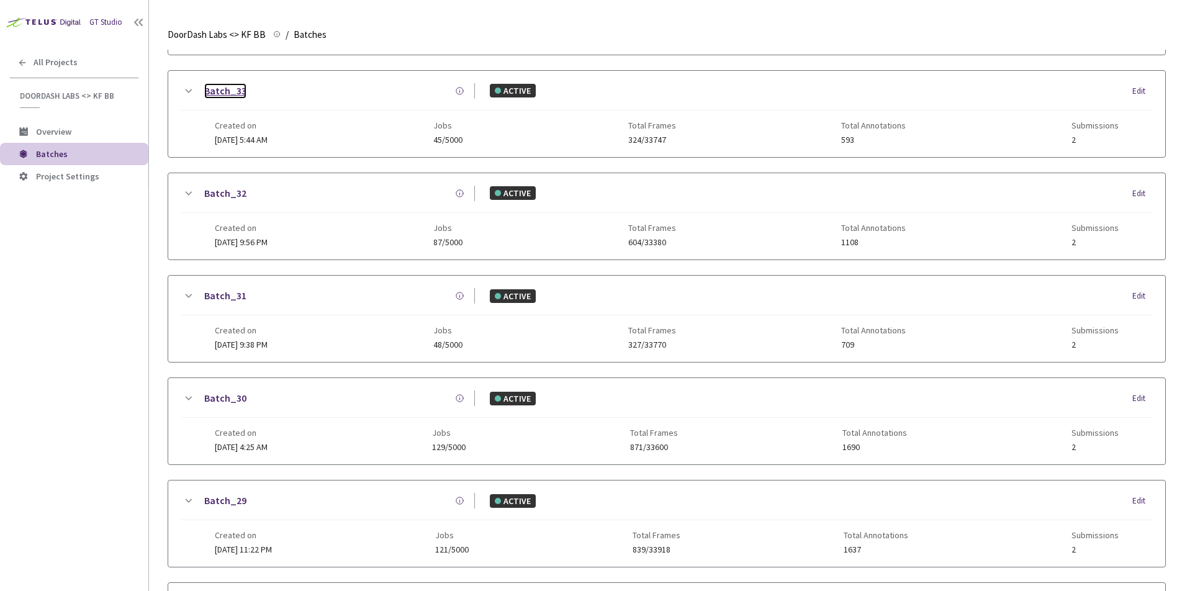
click at [223, 93] on link "Batch_33" at bounding box center [225, 91] width 42 height 16
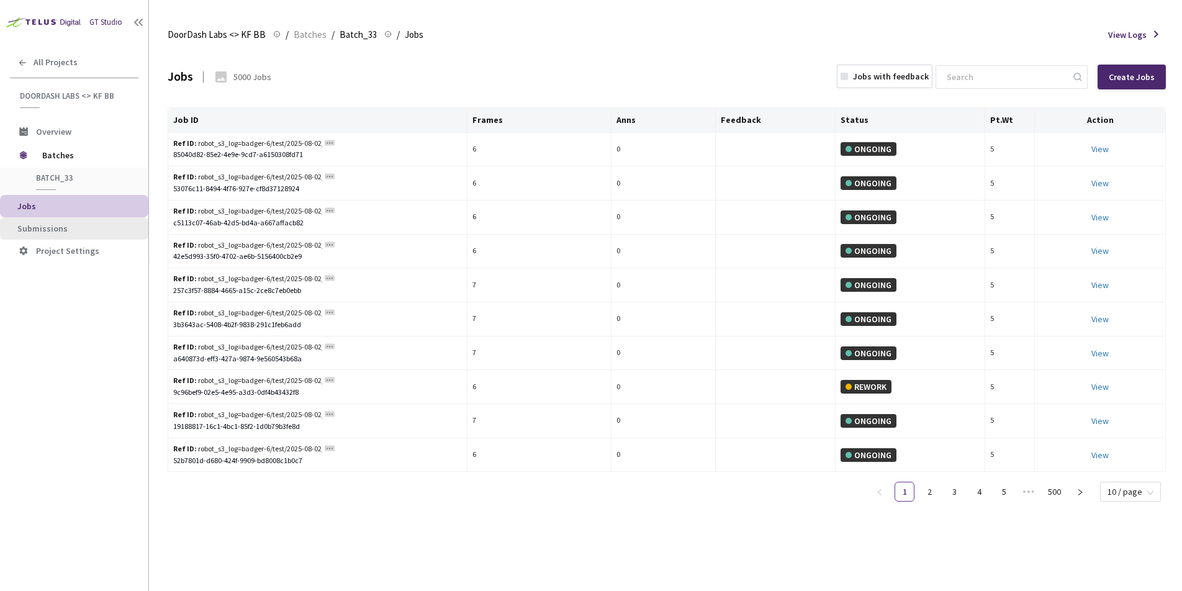
drag, startPoint x: 53, startPoint y: 221, endPoint x: 65, endPoint y: 220, distance: 11.9
click at [53, 221] on li "Submissions" at bounding box center [74, 228] width 148 height 22
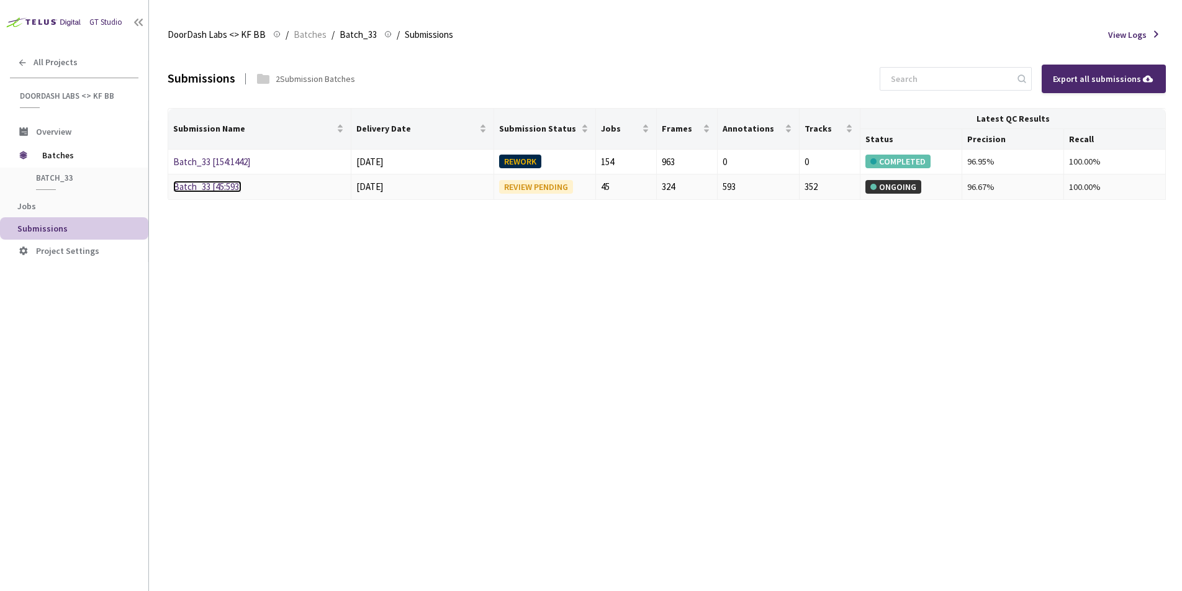
click at [220, 184] on link "Batch_33 [45:593]" at bounding box center [207, 187] width 68 height 12
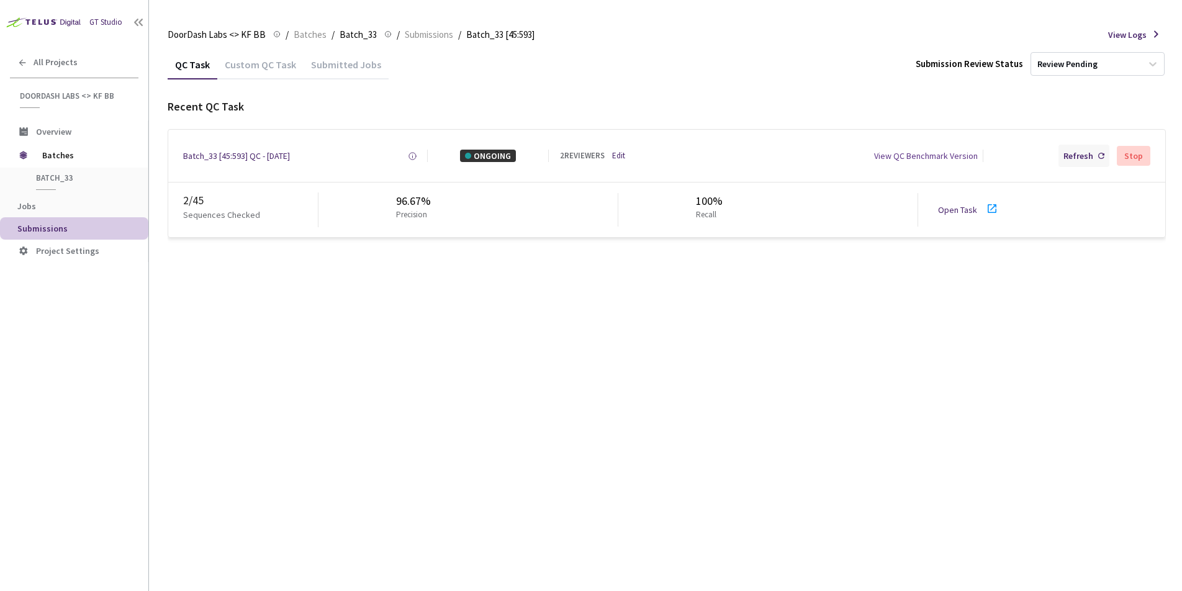
click at [1070, 156] on div "Refresh" at bounding box center [1078, 156] width 30 height 12
click at [1074, 156] on div "Refresh" at bounding box center [1078, 156] width 30 height 12
click at [1093, 158] on div "Refresh" at bounding box center [1078, 156] width 30 height 12
click at [1067, 158] on div "Refresh" at bounding box center [1078, 156] width 30 height 12
click at [1084, 155] on div "Refresh" at bounding box center [1078, 156] width 30 height 12
